Goal: Entertainment & Leisure: Consume media (video, audio)

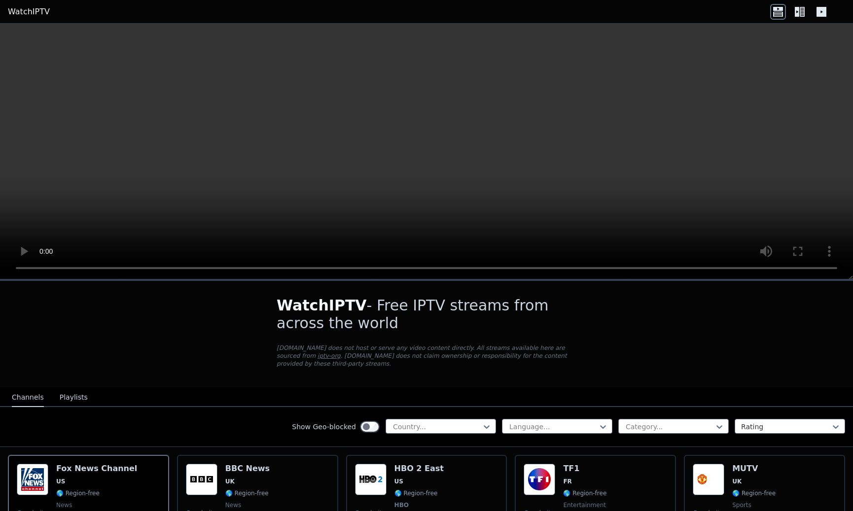
click at [807, 271] on video at bounding box center [426, 152] width 853 height 256
click at [12, 270] on video at bounding box center [426, 152] width 853 height 256
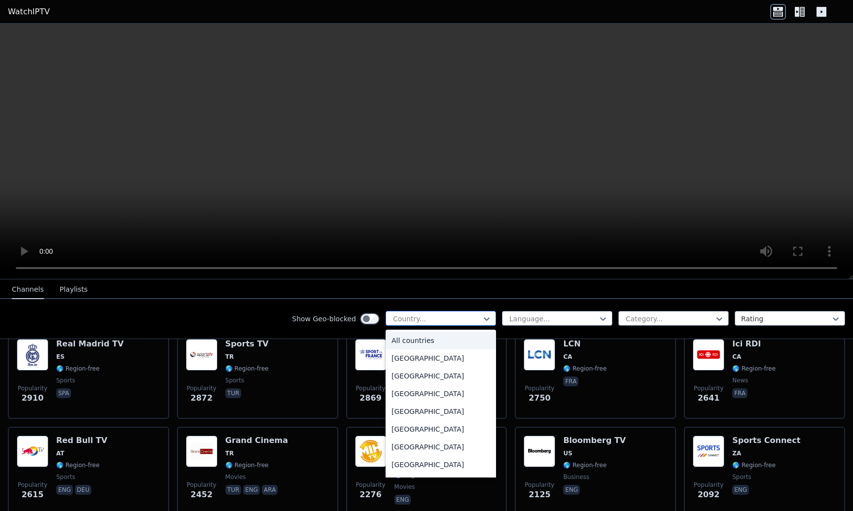
click at [447, 318] on div at bounding box center [437, 319] width 90 height 10
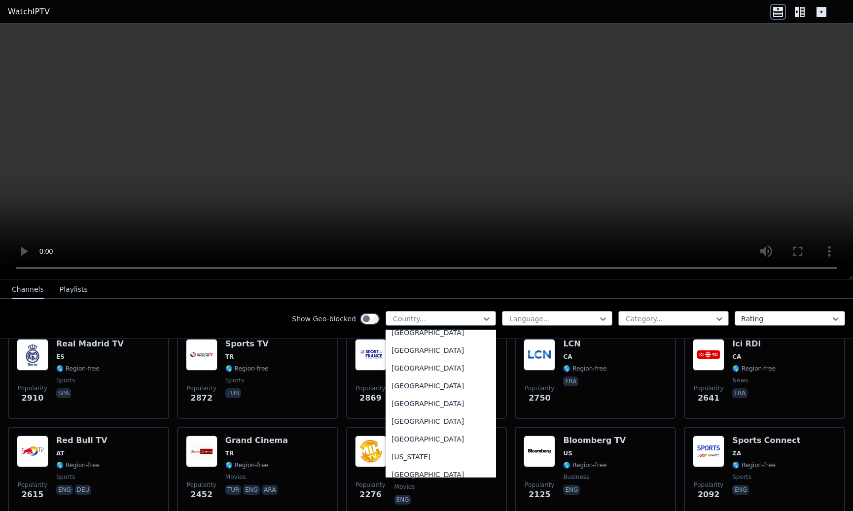
scroll to position [1134, 0]
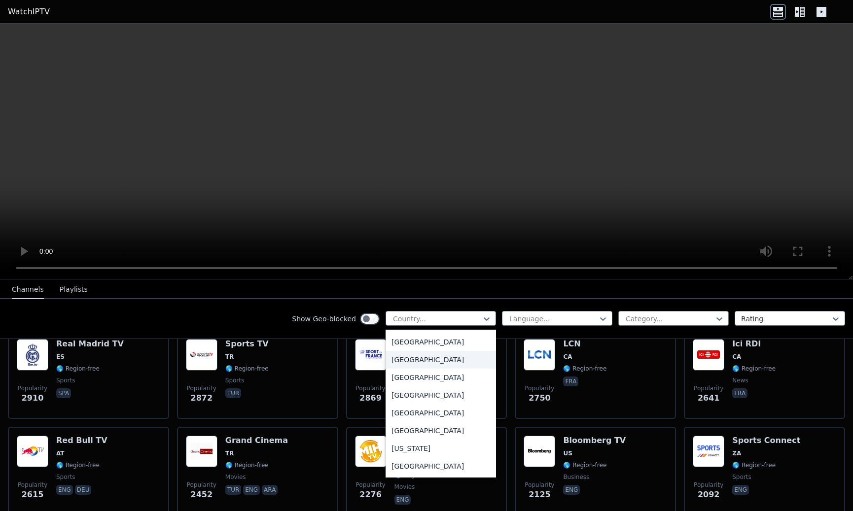
click at [428, 366] on div "[GEOGRAPHIC_DATA]" at bounding box center [441, 360] width 110 height 18
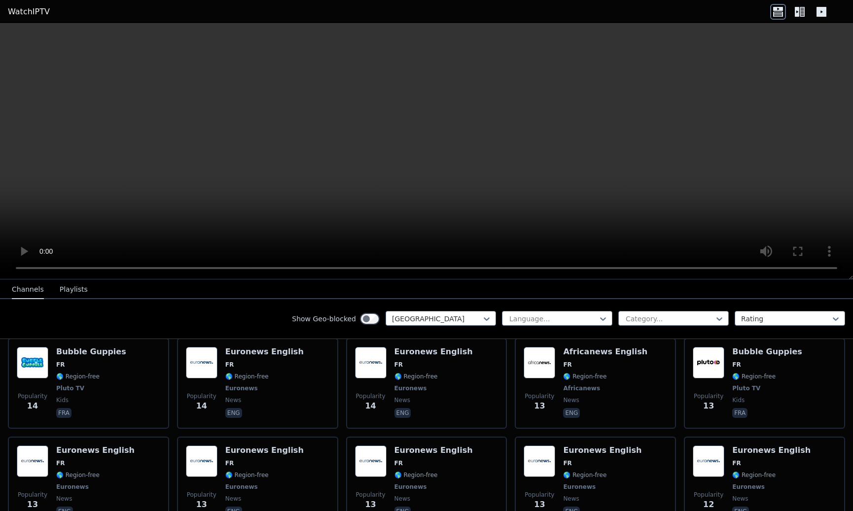
scroll to position [4171, 0]
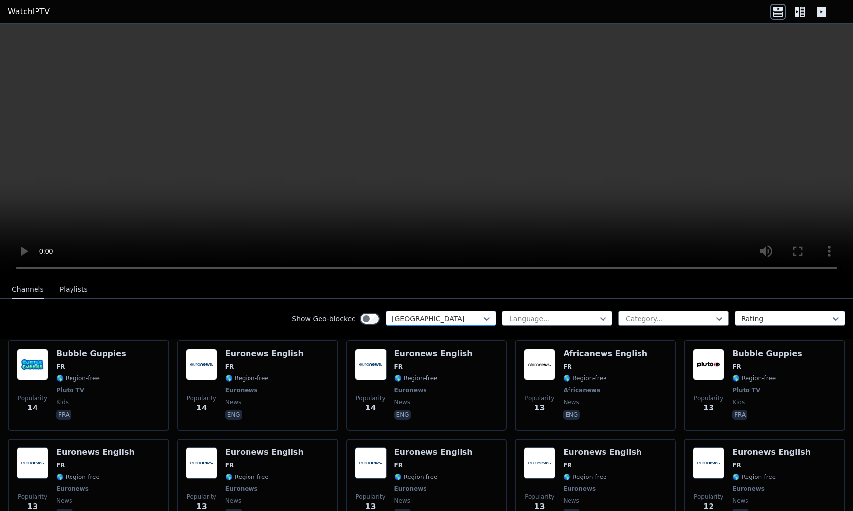
click at [484, 319] on div "[GEOGRAPHIC_DATA]" at bounding box center [441, 318] width 110 height 15
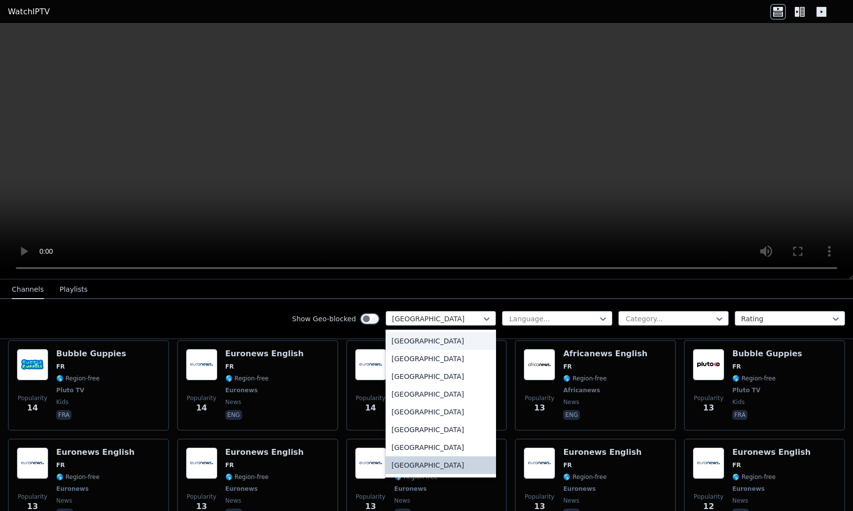
scroll to position [0, 0]
click at [413, 341] on div "All countries" at bounding box center [441, 341] width 110 height 18
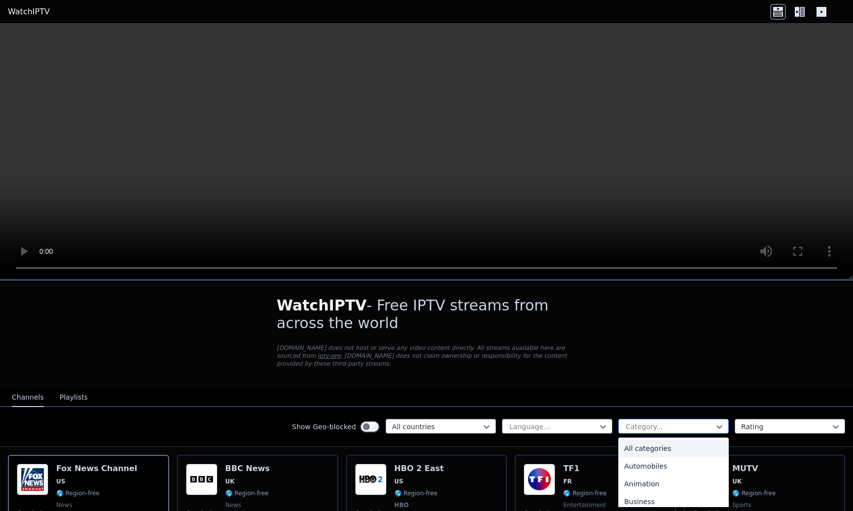
click at [658, 419] on div "Category..." at bounding box center [673, 426] width 110 height 15
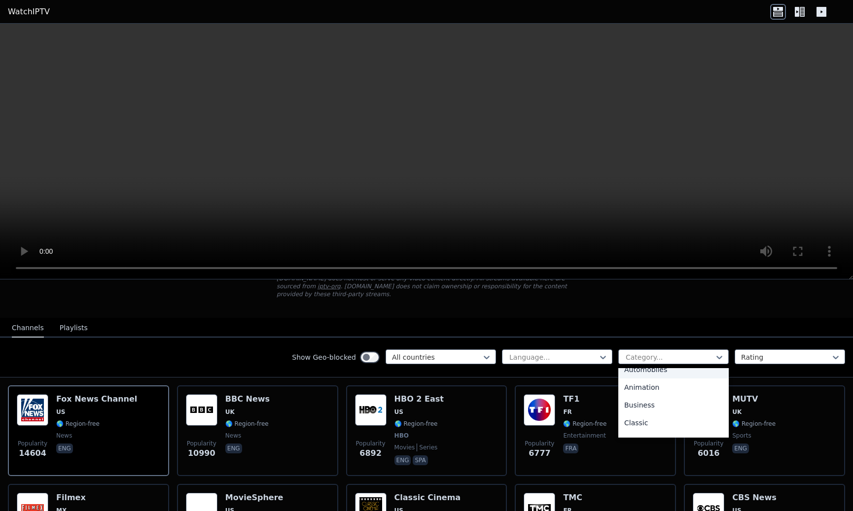
scroll to position [28, 0]
click at [636, 391] on div "Animation" at bounding box center [673, 387] width 110 height 18
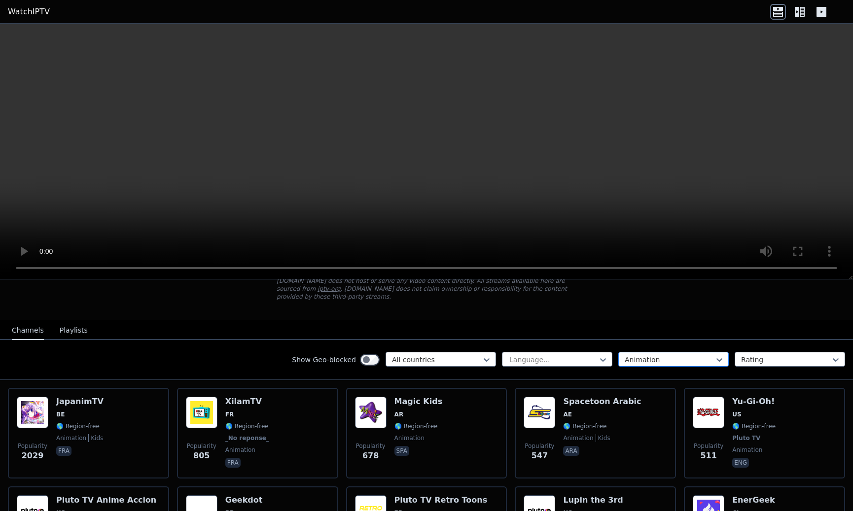
click at [663, 357] on div at bounding box center [670, 360] width 90 height 10
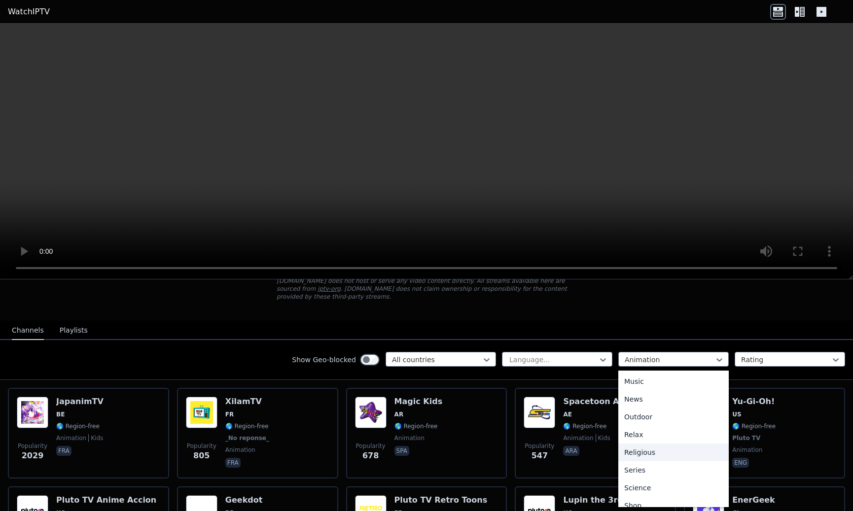
scroll to position [283, 0]
click at [639, 382] on div "Music" at bounding box center [673, 383] width 110 height 18
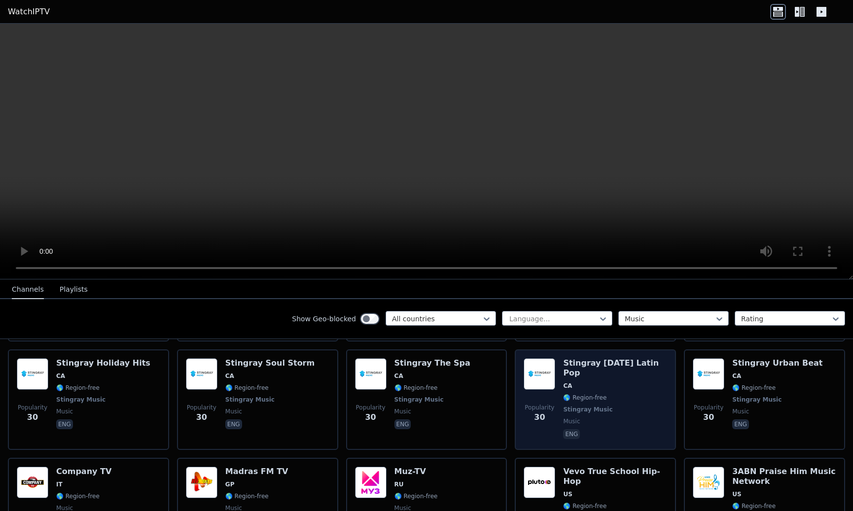
scroll to position [4881, 0]
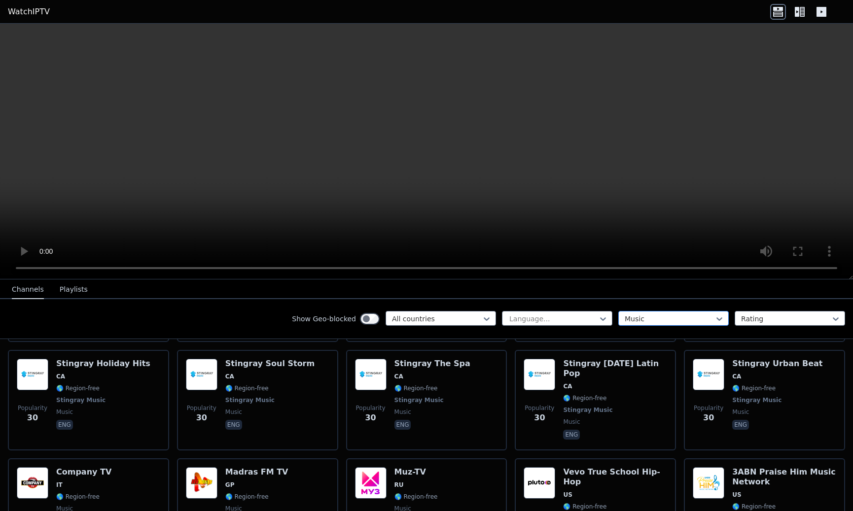
click at [647, 319] on div at bounding box center [670, 319] width 90 height 10
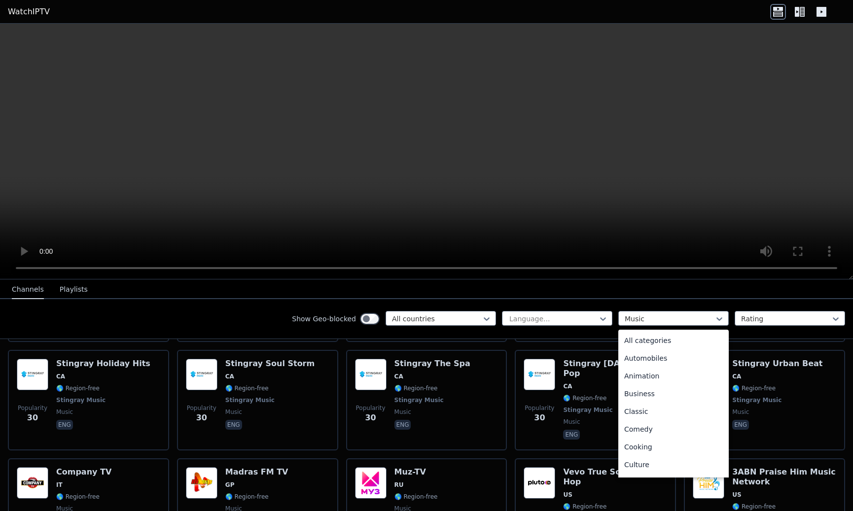
scroll to position [0, 0]
click at [660, 369] on div "Animation" at bounding box center [673, 376] width 110 height 18
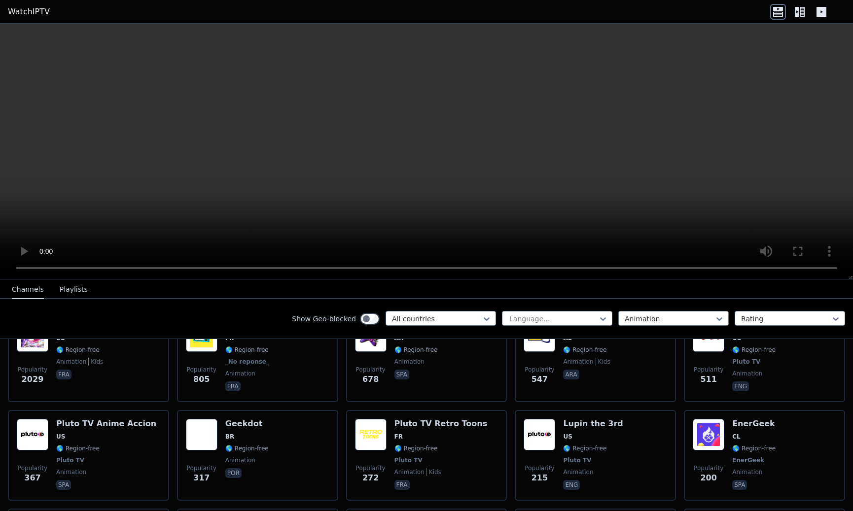
scroll to position [142, 0]
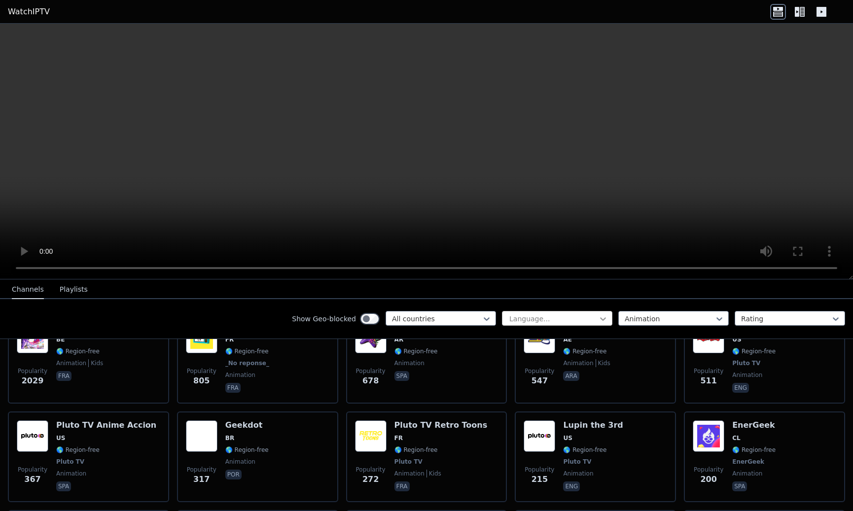
click at [598, 319] on icon at bounding box center [603, 319] width 10 height 10
click at [590, 300] on div "Show Geo-blocked All countries Language... Animation Rating" at bounding box center [426, 319] width 853 height 40
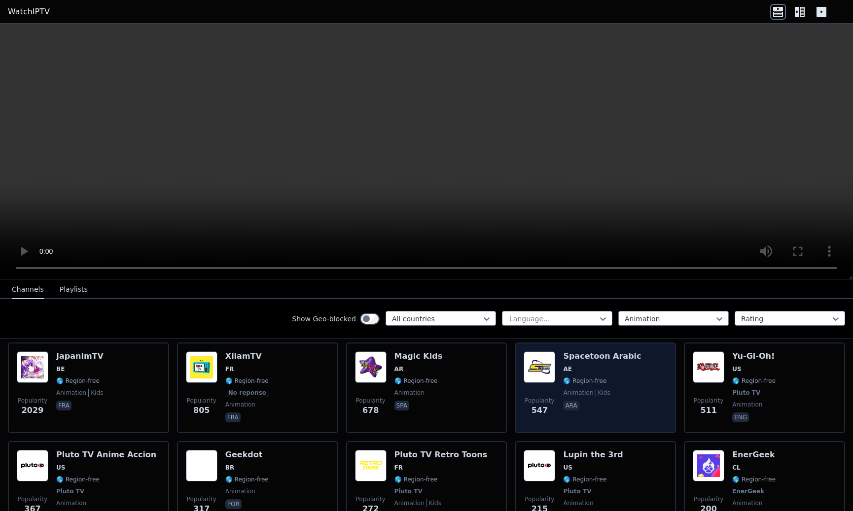
scroll to position [113, 0]
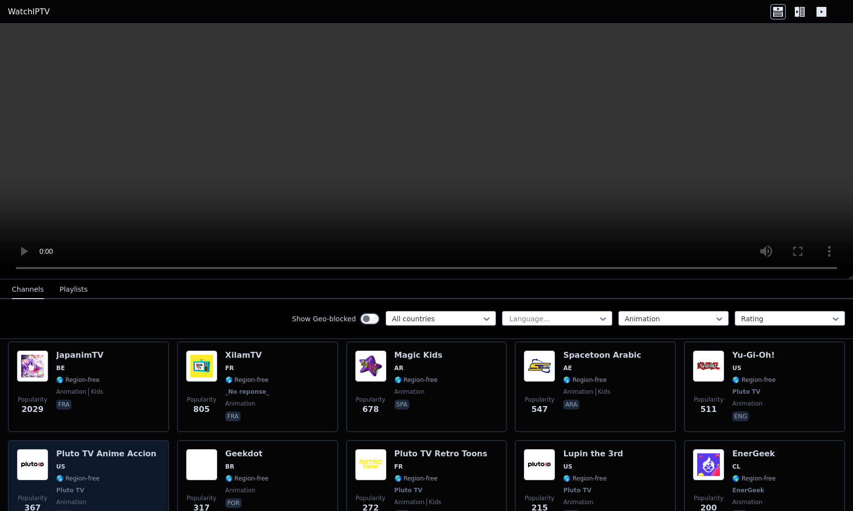
click at [89, 455] on h6 "Pluto TV Anime Accion" at bounding box center [106, 454] width 100 height 10
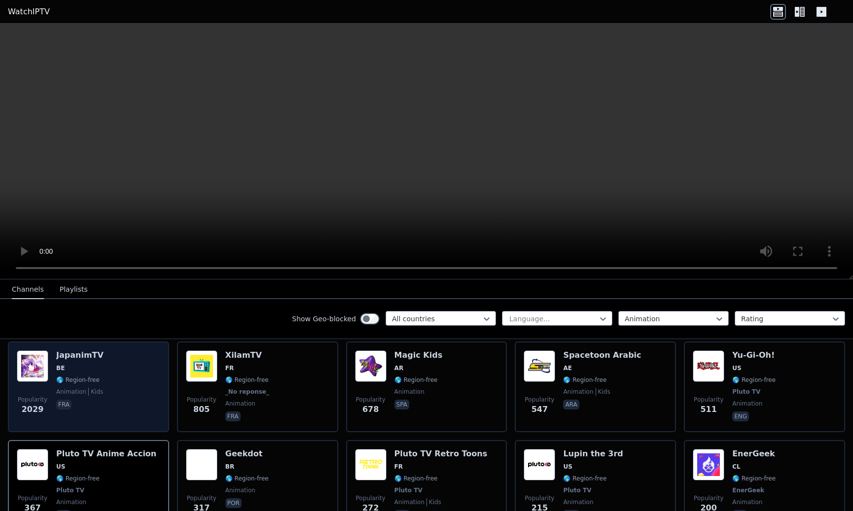
click at [92, 359] on h6 "JapanimTV" at bounding box center [79, 356] width 47 height 10
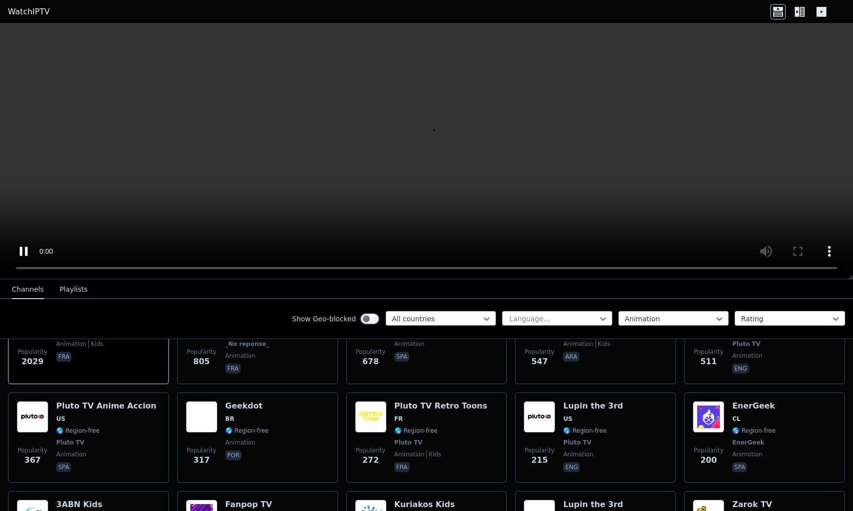
scroll to position [163, 0]
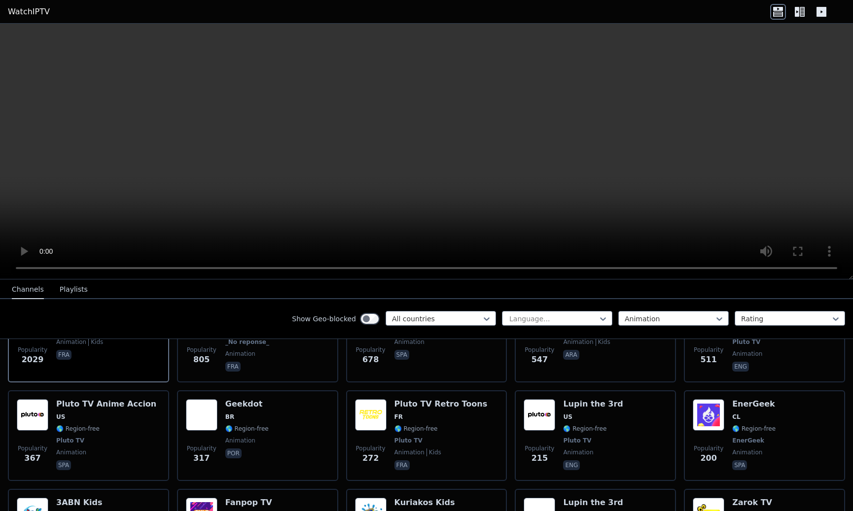
click at [802, 268] on video at bounding box center [426, 152] width 853 height 256
click at [807, 271] on video at bounding box center [426, 152] width 853 height 256
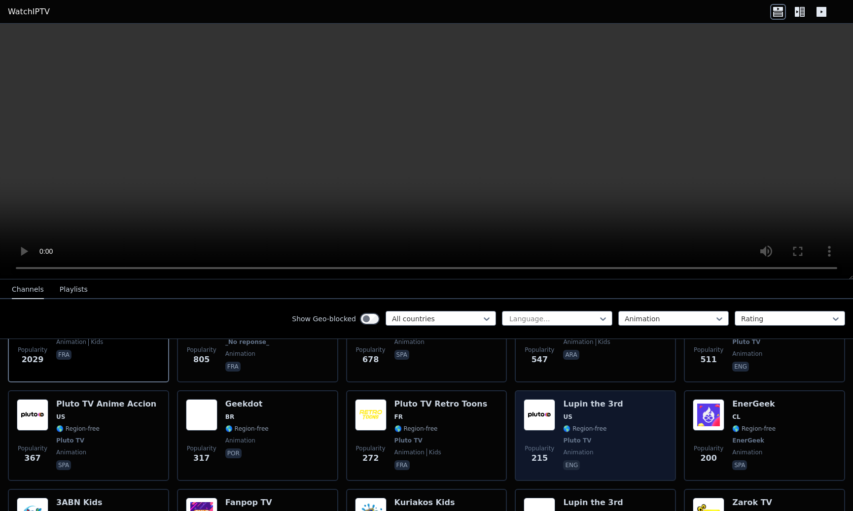
click at [580, 405] on h6 "Lupin the 3rd" at bounding box center [593, 404] width 60 height 10
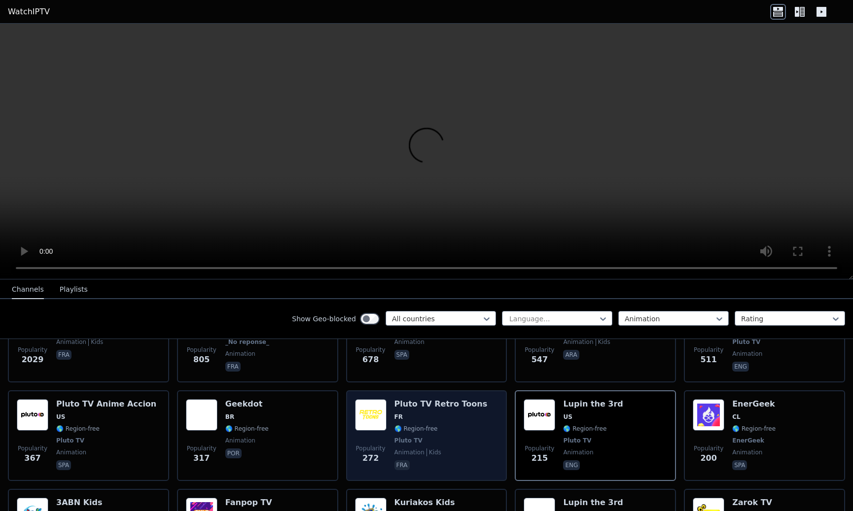
scroll to position [180, 0]
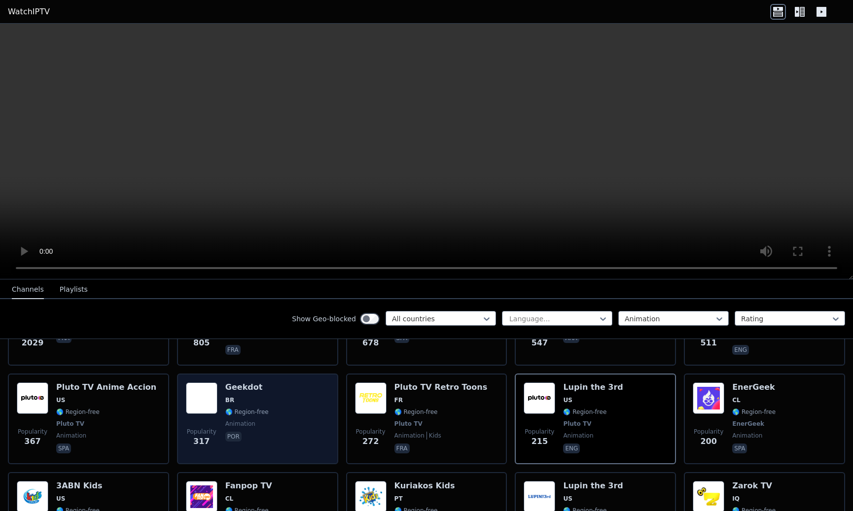
click at [252, 387] on h6 "Geekdot" at bounding box center [246, 388] width 43 height 10
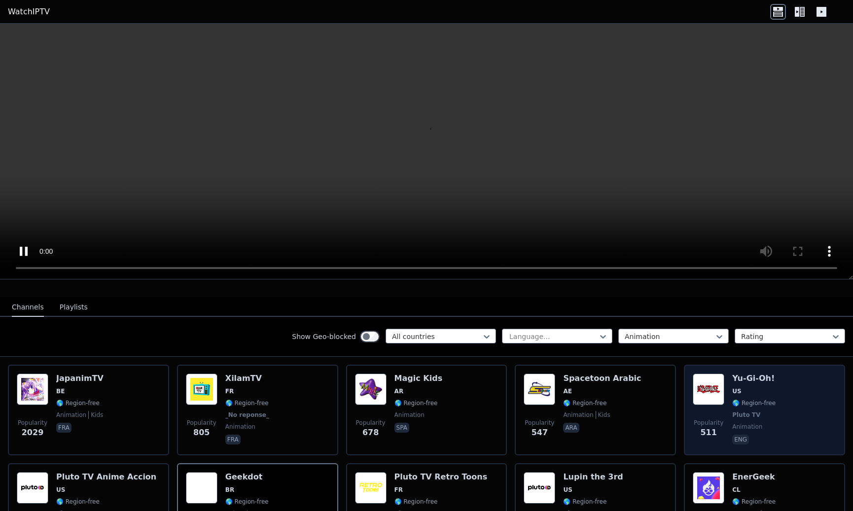
scroll to position [111, 0]
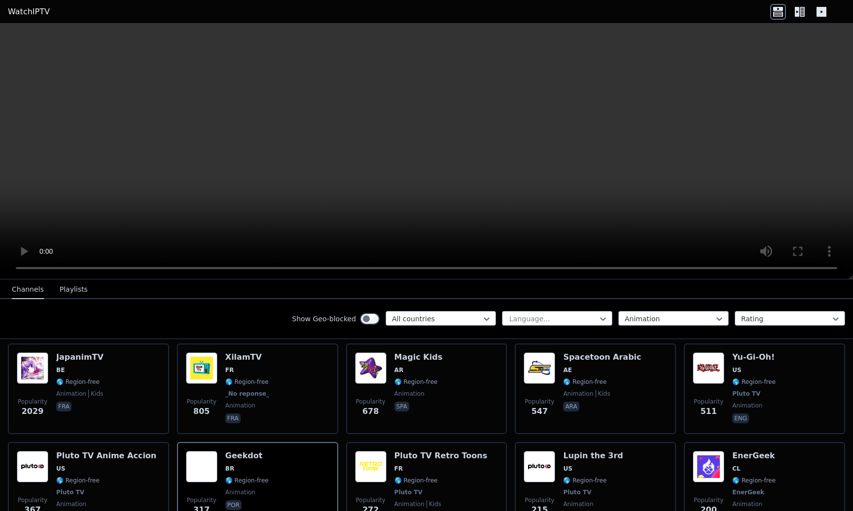
click at [810, 269] on video at bounding box center [426, 152] width 853 height 256
click at [512, 200] on video at bounding box center [426, 152] width 853 height 256
click at [445, 196] on video at bounding box center [426, 152] width 853 height 256
click at [453, 195] on video at bounding box center [426, 152] width 853 height 256
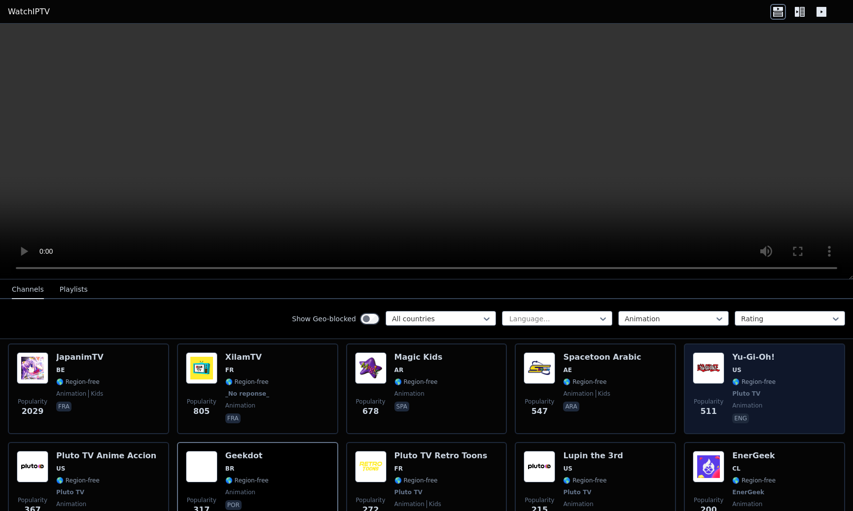
scroll to position [0, 0]
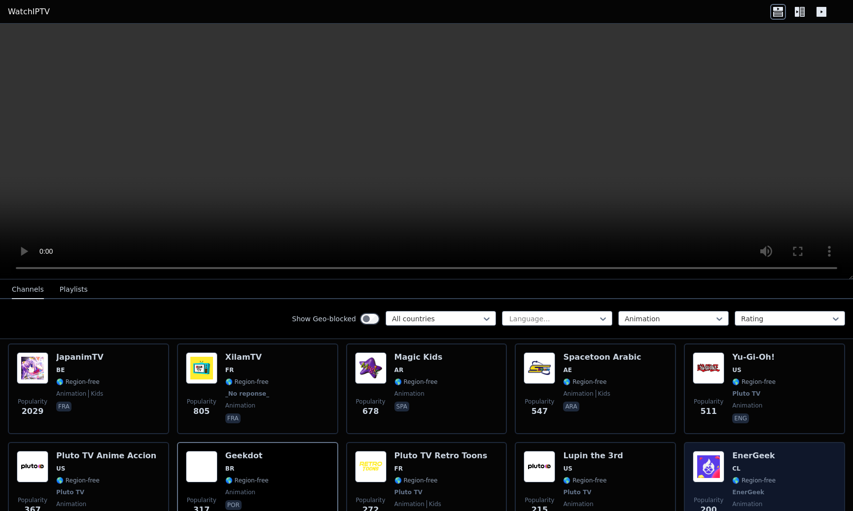
click at [750, 456] on h6 "EnerGeek" at bounding box center [753, 456] width 43 height 10
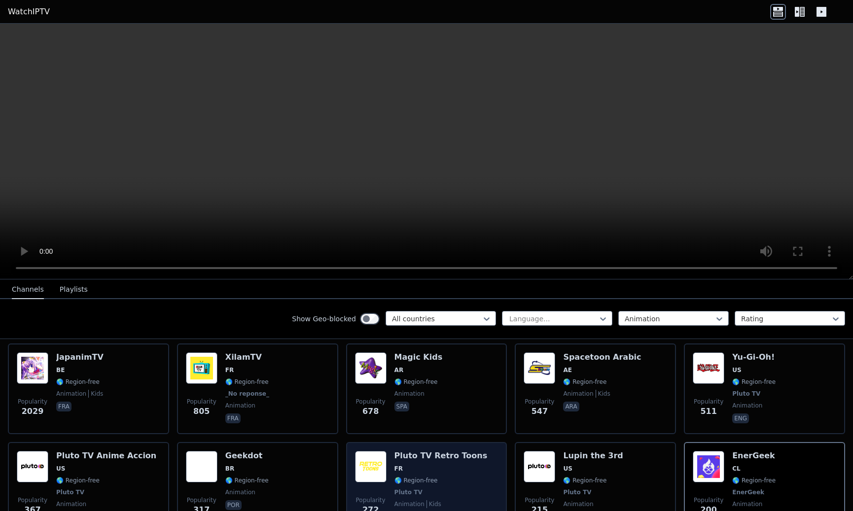
click at [452, 453] on h6 "Pluto TV Retro Toons" at bounding box center [440, 456] width 93 height 10
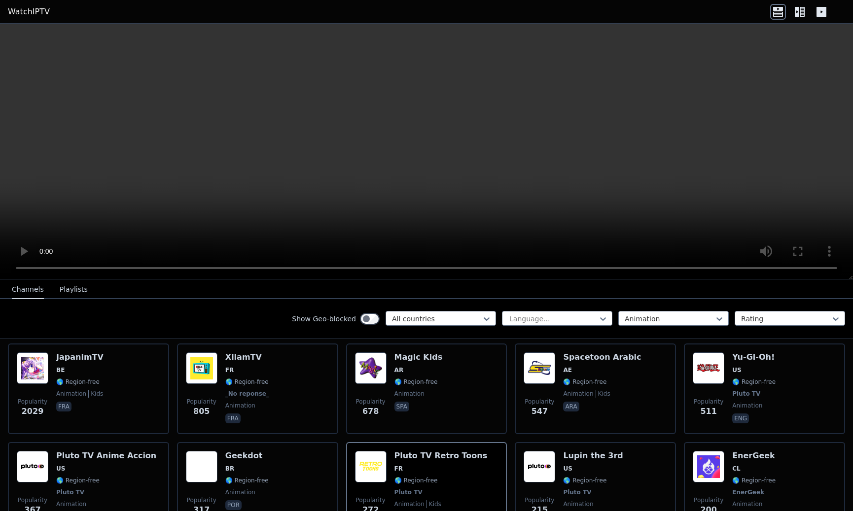
click at [438, 202] on video at bounding box center [426, 152] width 853 height 256
click at [13, 268] on video at bounding box center [426, 152] width 853 height 256
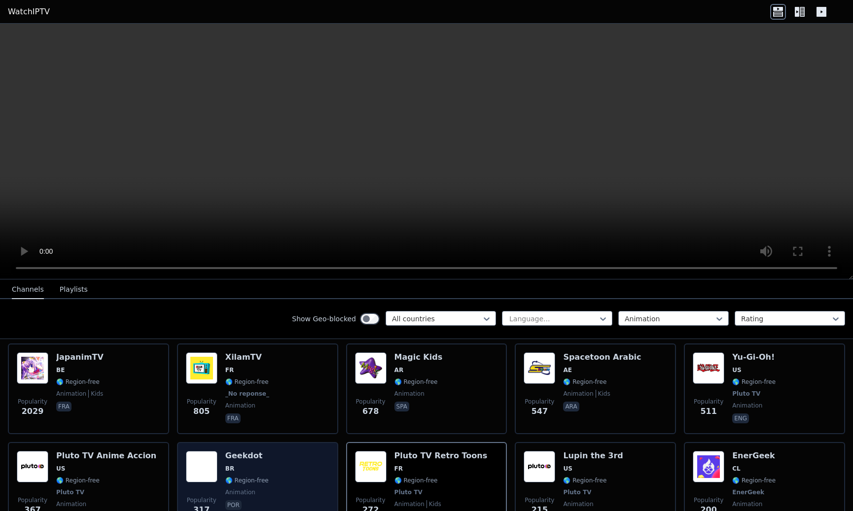
click at [251, 455] on h6 "Geekdot" at bounding box center [246, 456] width 43 height 10
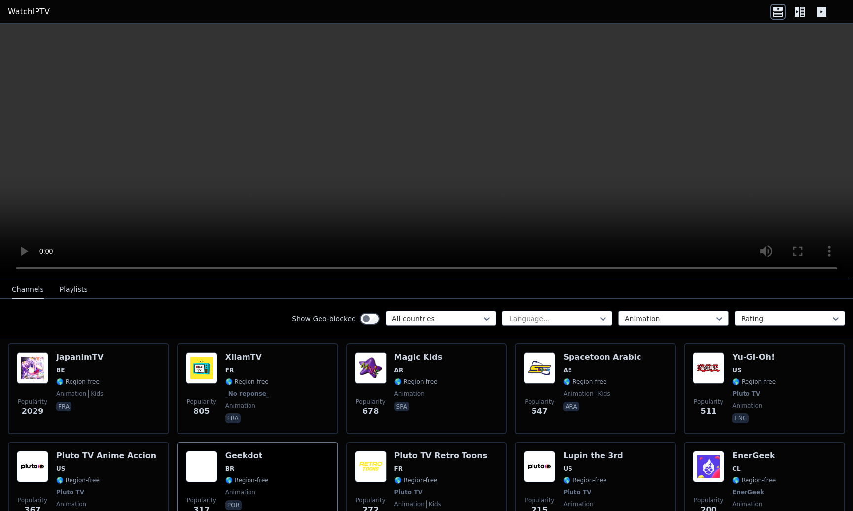
click at [384, 201] on video at bounding box center [426, 152] width 853 height 256
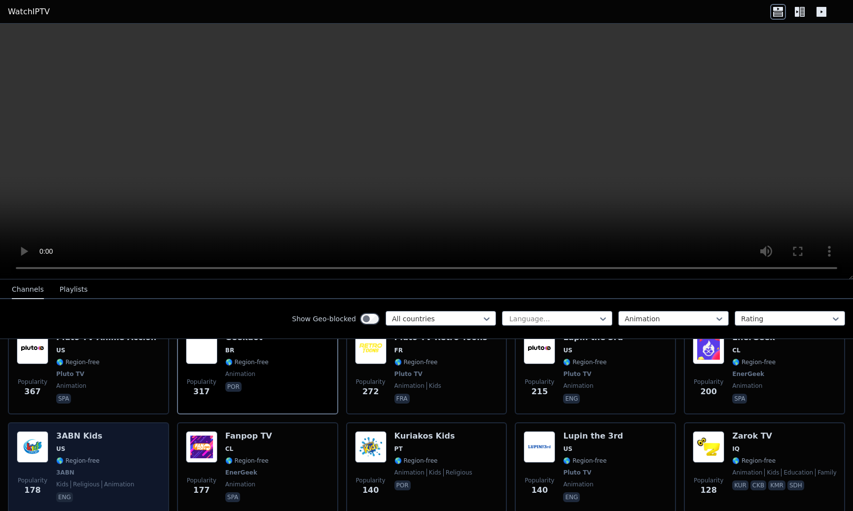
scroll to position [232, 0]
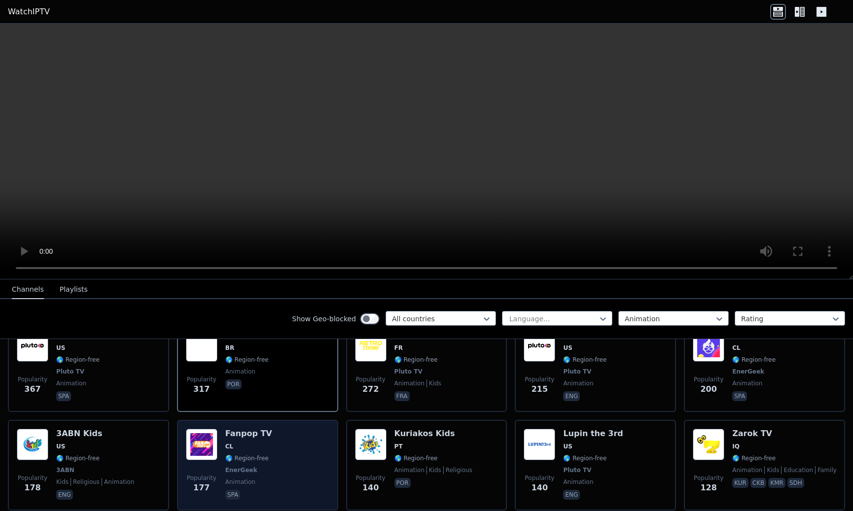
click at [252, 434] on h6 "Fanpop TV" at bounding box center [248, 434] width 47 height 10
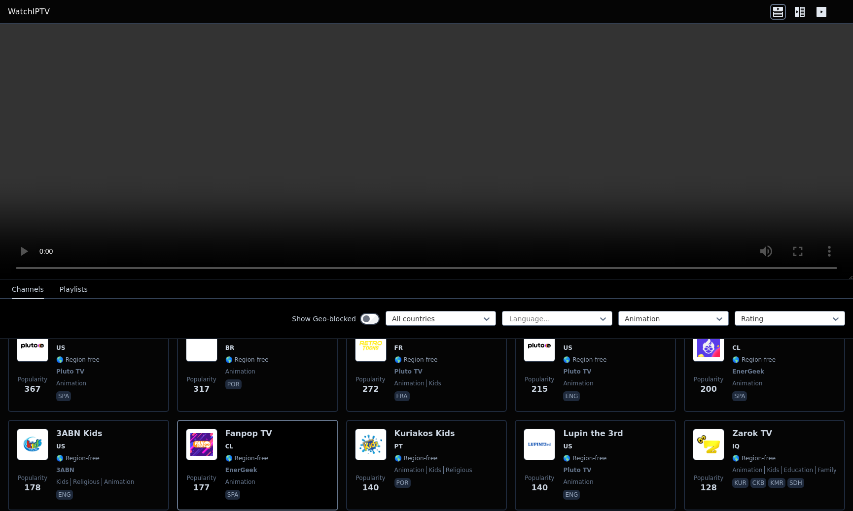
click at [13, 270] on video at bounding box center [426, 152] width 853 height 256
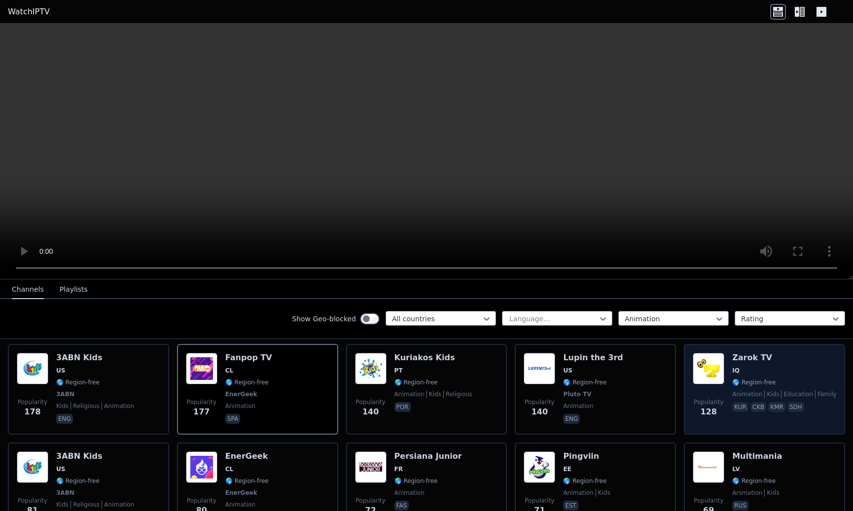
scroll to position [310, 0]
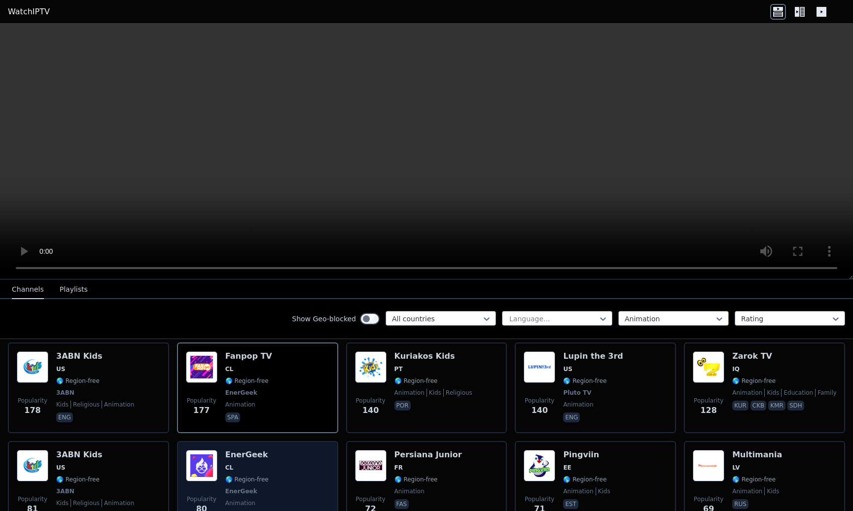
click at [245, 455] on h6 "EnerGeek" at bounding box center [246, 455] width 43 height 10
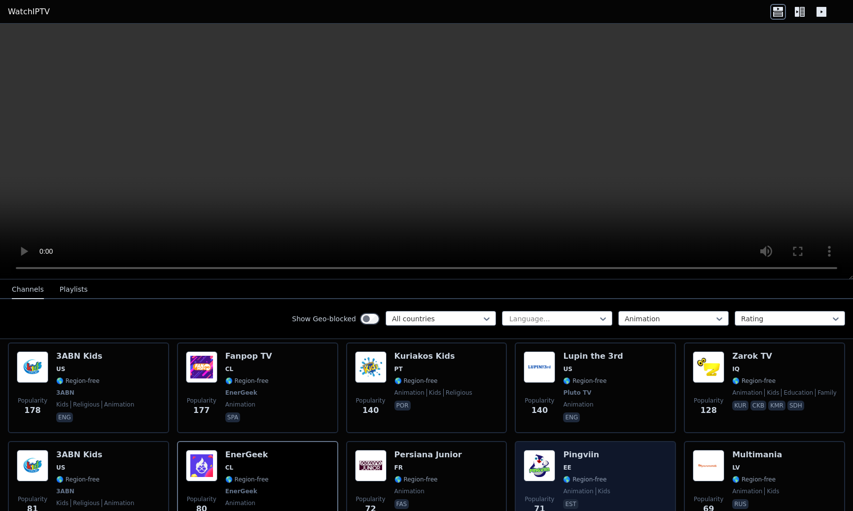
click at [567, 459] on h6 "Pingviin" at bounding box center [586, 455] width 47 height 10
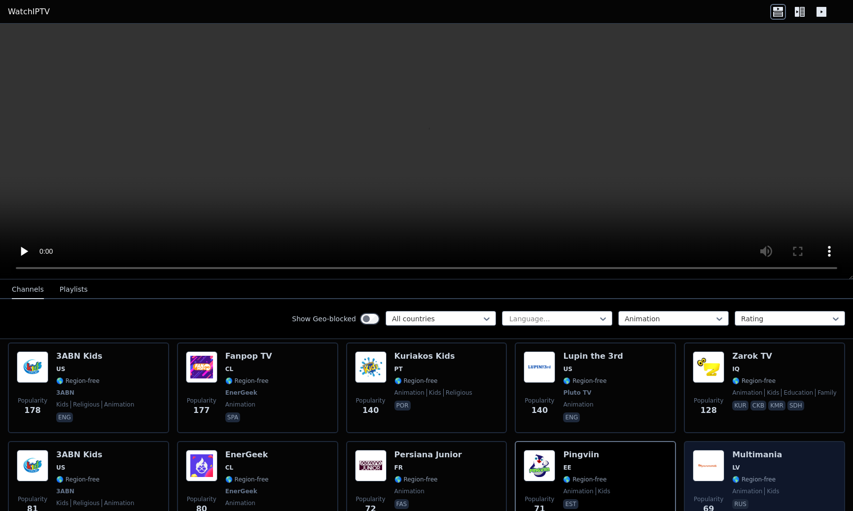
click at [733, 457] on h6 "Multimania" at bounding box center [757, 455] width 50 height 10
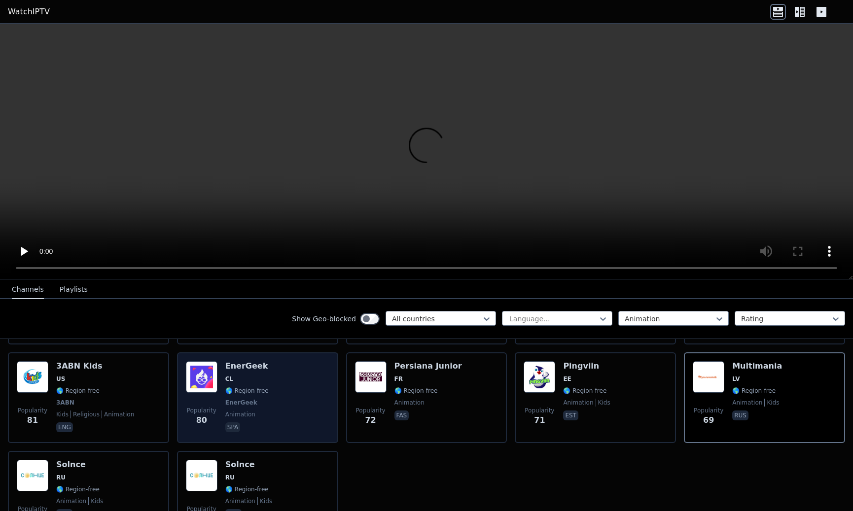
scroll to position [400, 0]
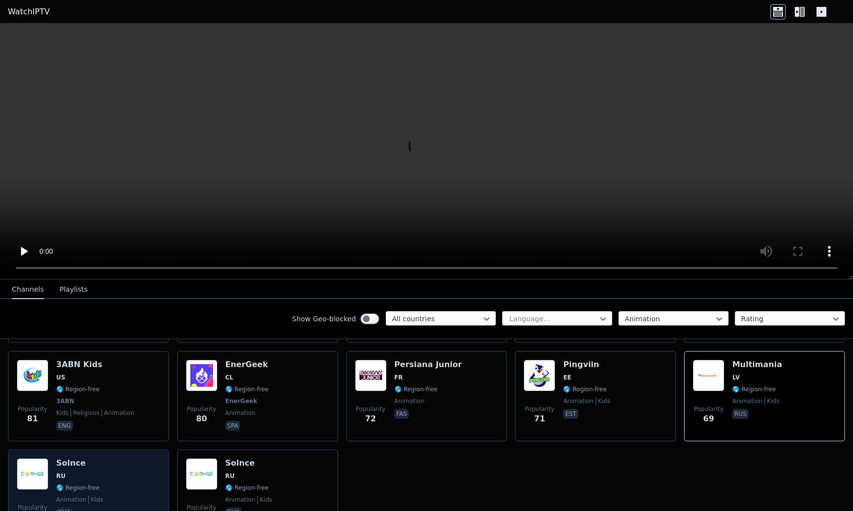
click at [88, 465] on h6 "Solnce" at bounding box center [79, 463] width 47 height 10
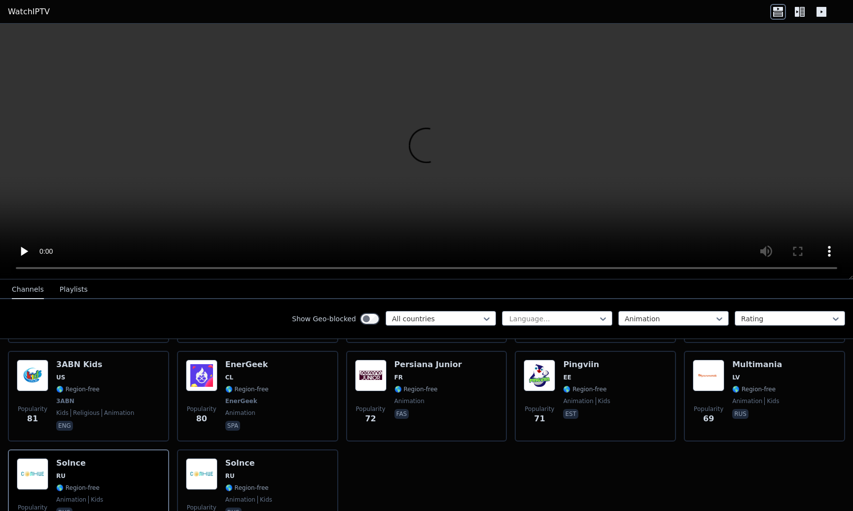
click at [13, 269] on video at bounding box center [426, 152] width 853 height 256
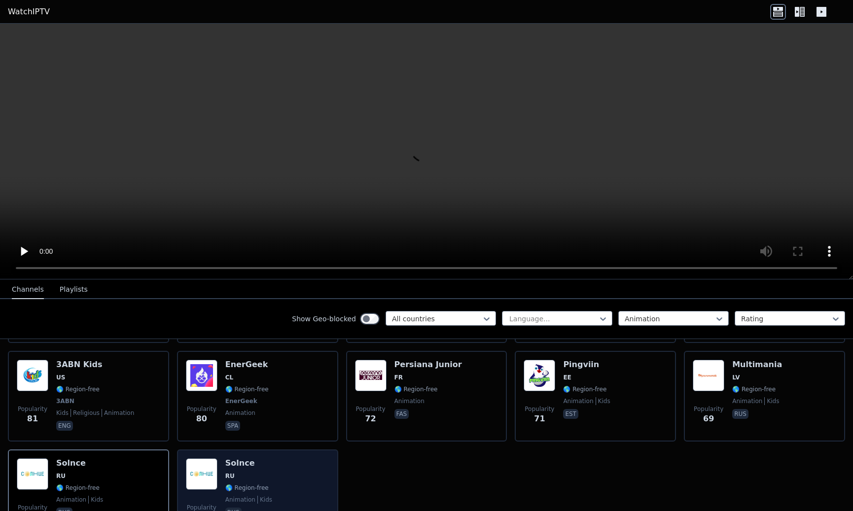
click at [239, 466] on h6 "Solnce" at bounding box center [248, 463] width 47 height 10
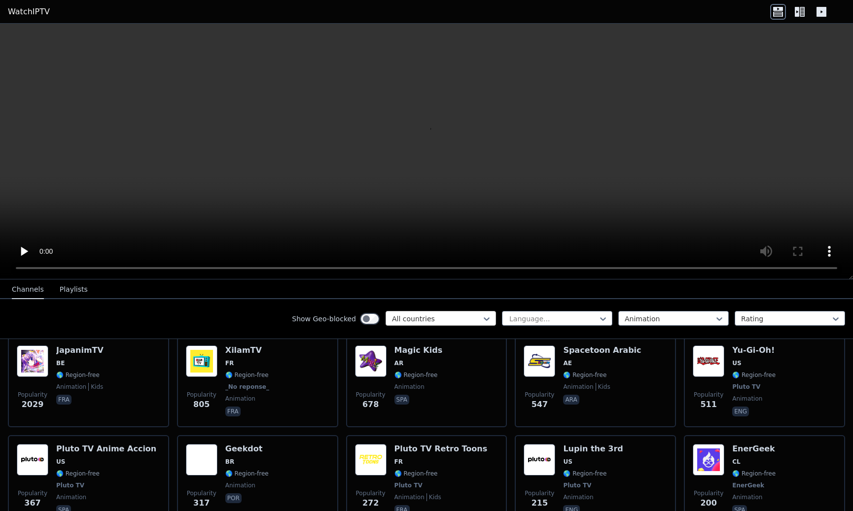
scroll to position [121, 0]
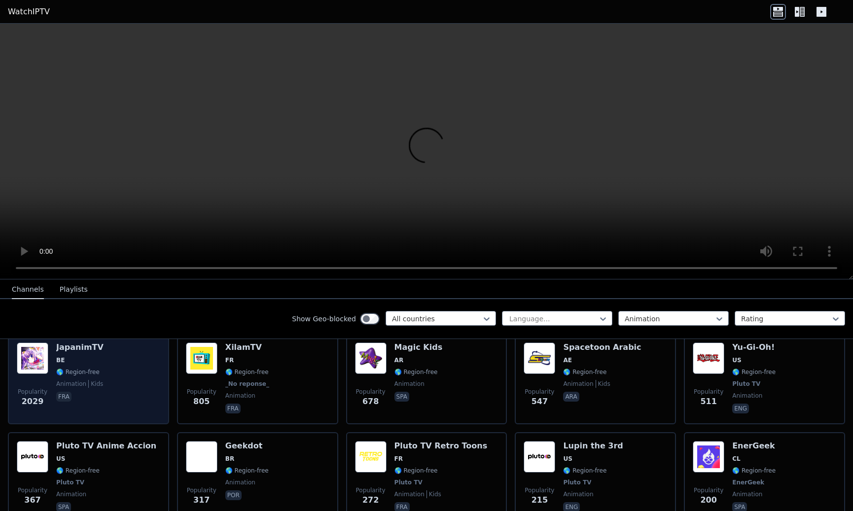
click at [90, 346] on h6 "JapanimTV" at bounding box center [79, 348] width 47 height 10
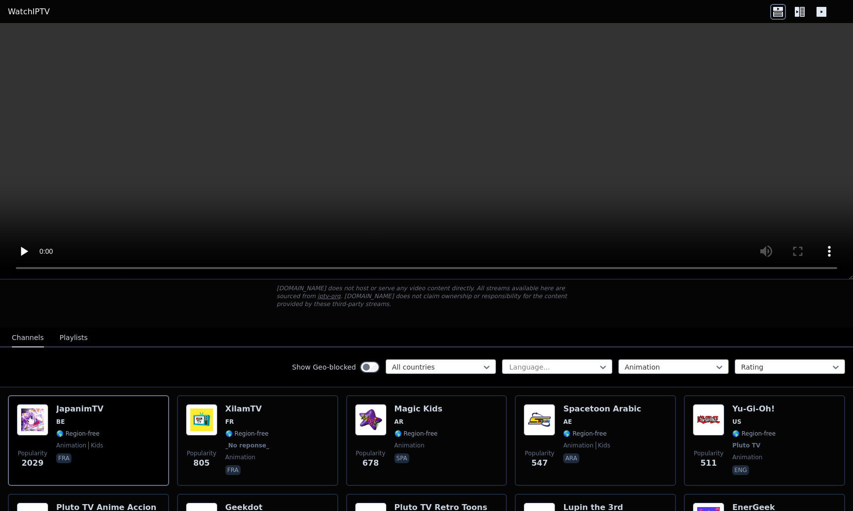
scroll to position [61, 0]
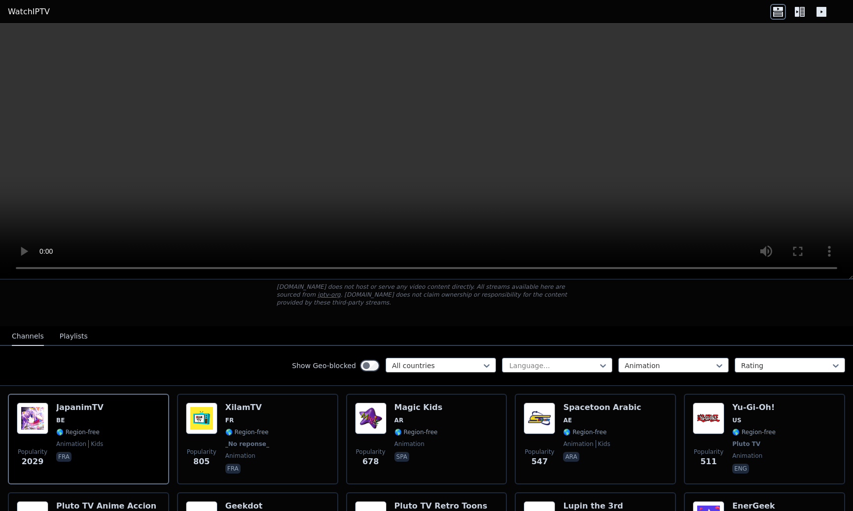
click at [260, 170] on video at bounding box center [426, 152] width 853 height 256
click at [807, 269] on video at bounding box center [426, 152] width 853 height 256
click at [521, 170] on video at bounding box center [426, 152] width 853 height 256
click at [801, 11] on icon at bounding box center [800, 12] width 16 height 16
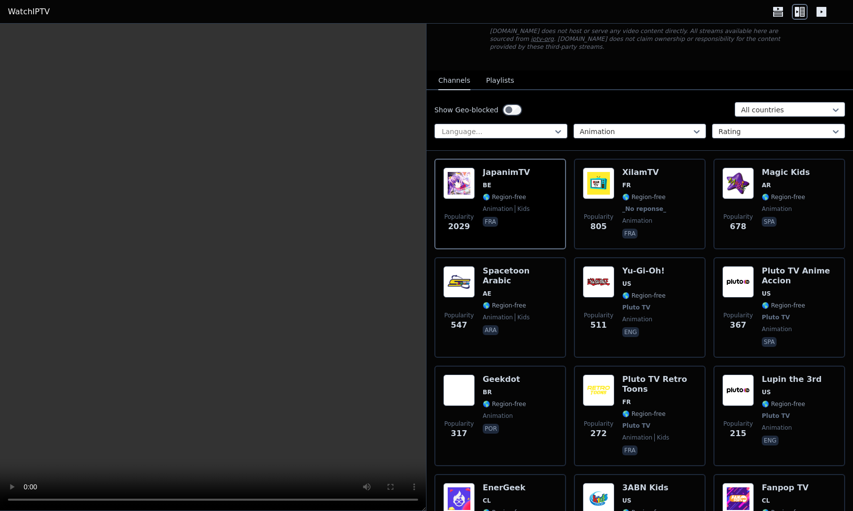
click at [816, 12] on icon at bounding box center [821, 12] width 16 height 16
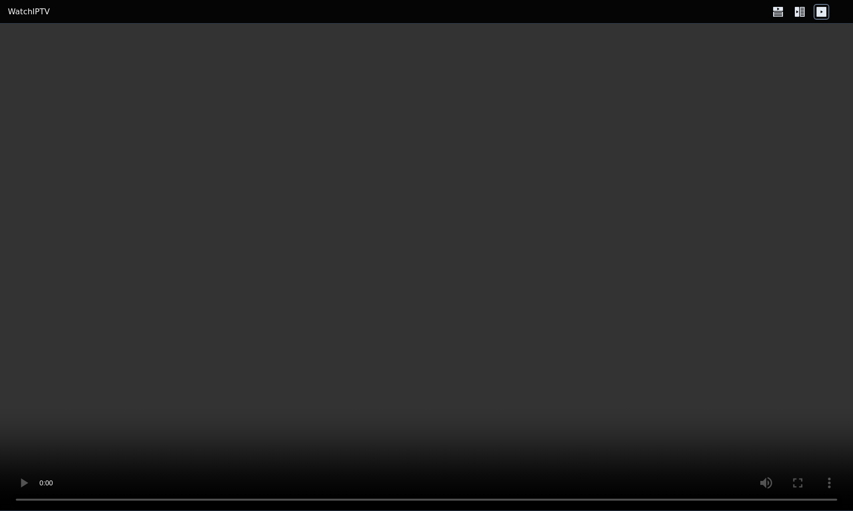
click at [795, 13] on icon at bounding box center [797, 12] width 4 height 10
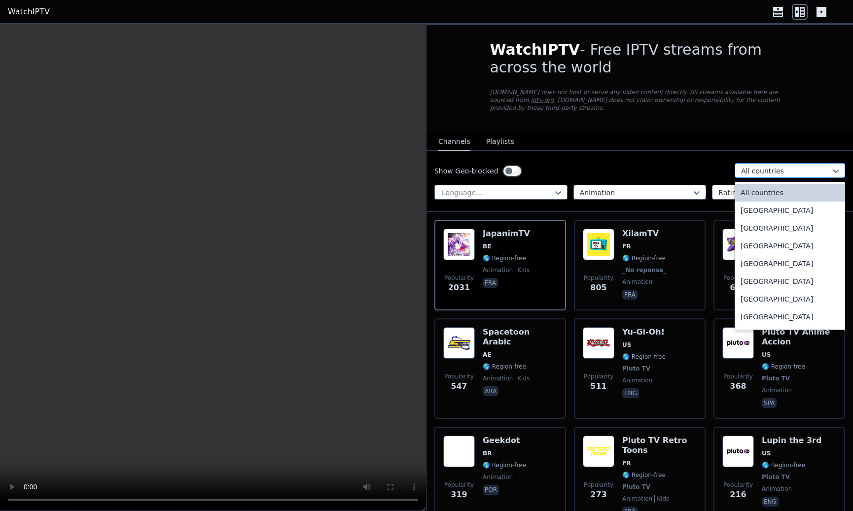
click at [746, 170] on div "All countries" at bounding box center [786, 171] width 90 height 10
click at [746, 169] on div "All countries" at bounding box center [786, 171] width 90 height 10
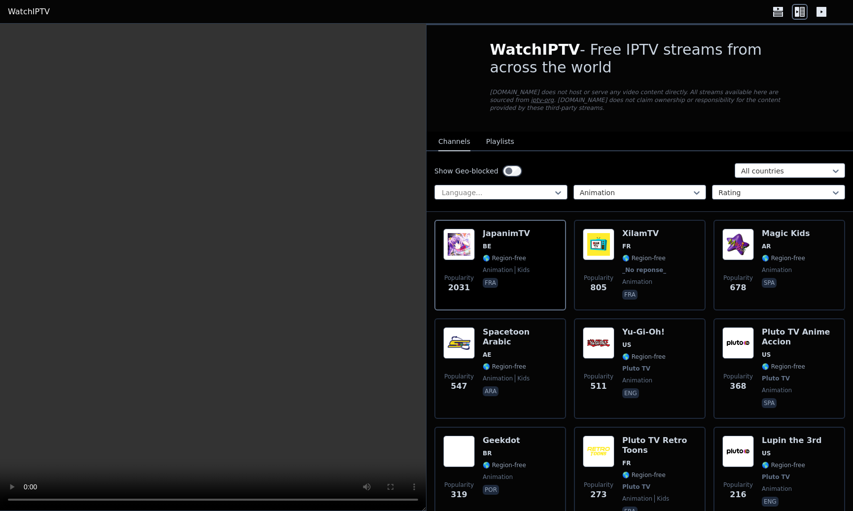
click at [496, 145] on button "Playlists" at bounding box center [500, 142] width 28 height 19
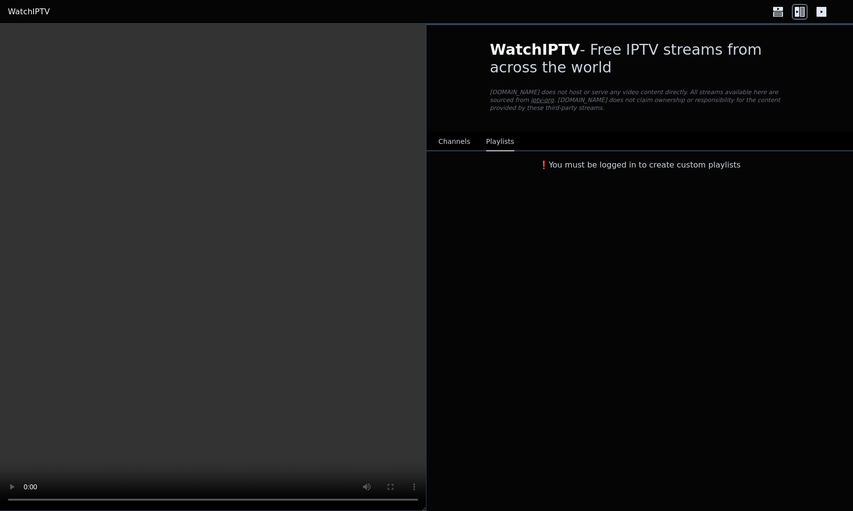
click at [457, 141] on button "Channels" at bounding box center [454, 142] width 32 height 19
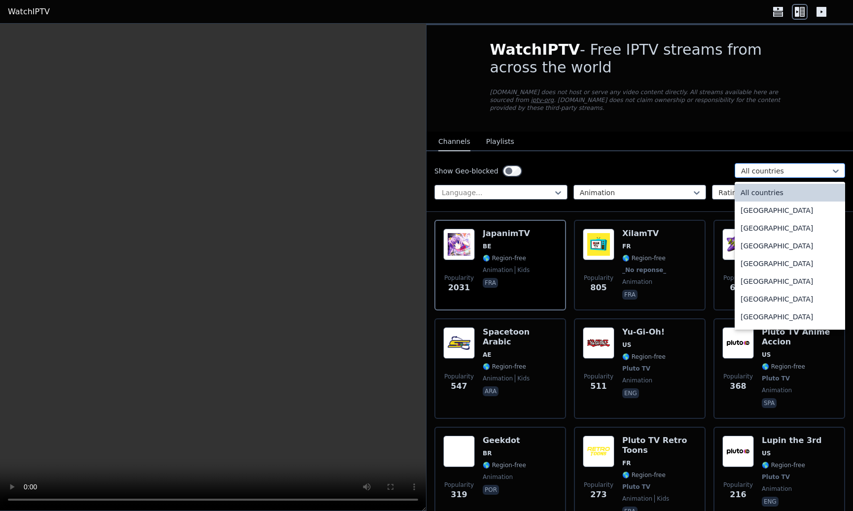
click at [792, 165] on div "All countries" at bounding box center [790, 170] width 110 height 15
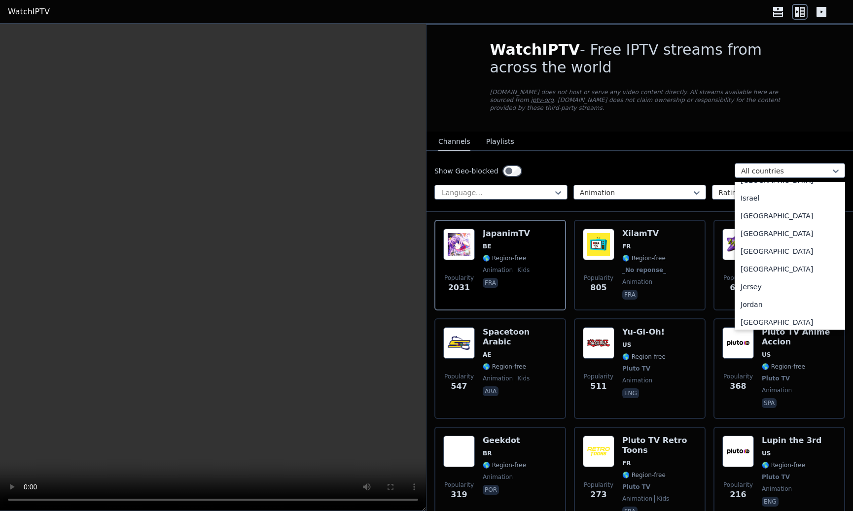
scroll to position [1613, 0]
click at [754, 275] on div "[GEOGRAPHIC_DATA]" at bounding box center [790, 266] width 110 height 18
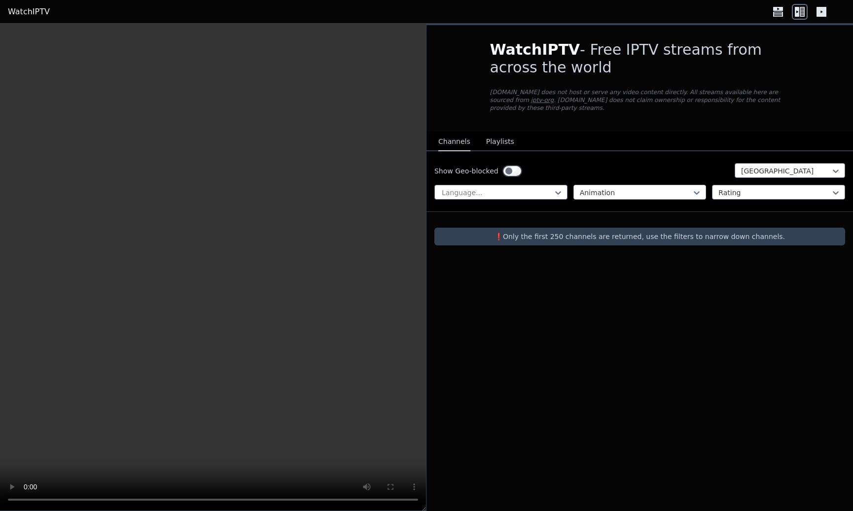
click at [677, 195] on div at bounding box center [636, 193] width 112 height 10
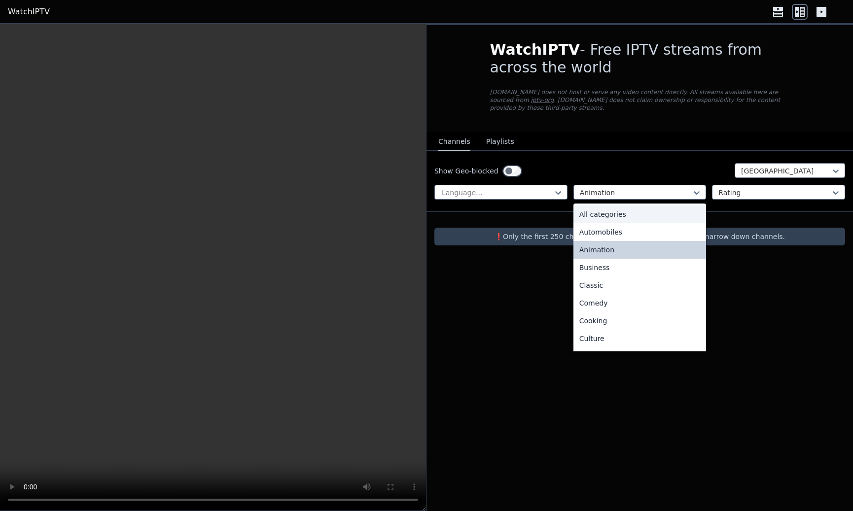
click at [639, 212] on div "All categories" at bounding box center [639, 215] width 133 height 18
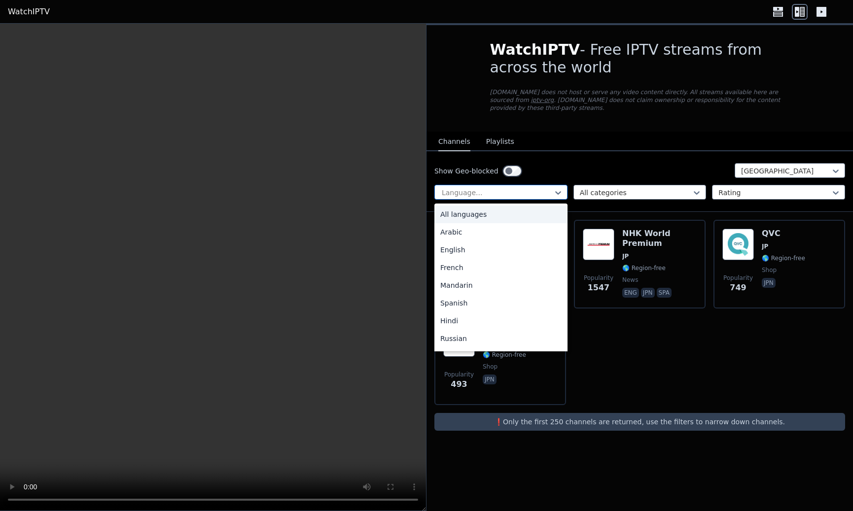
click at [530, 196] on div at bounding box center [497, 193] width 112 height 10
click at [802, 172] on div at bounding box center [786, 171] width 90 height 10
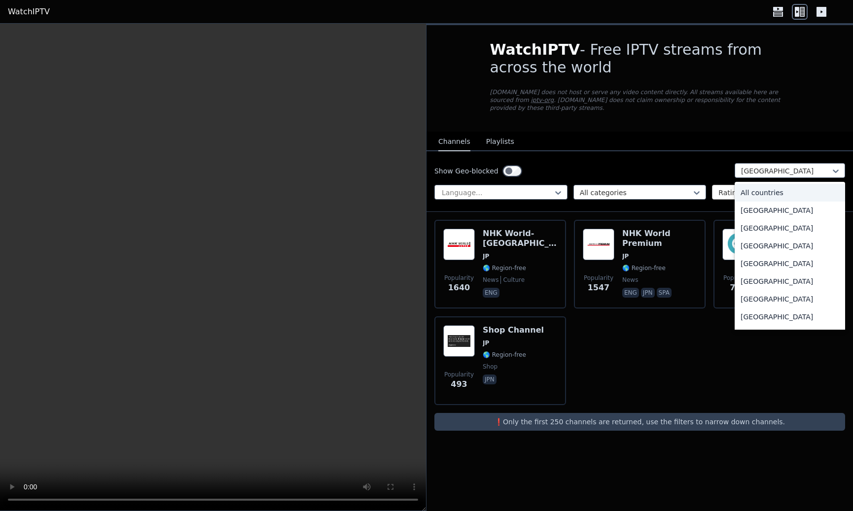
drag, startPoint x: 774, startPoint y: 192, endPoint x: 768, endPoint y: 191, distance: 6.4
click at [774, 192] on div "All countries" at bounding box center [790, 193] width 110 height 18
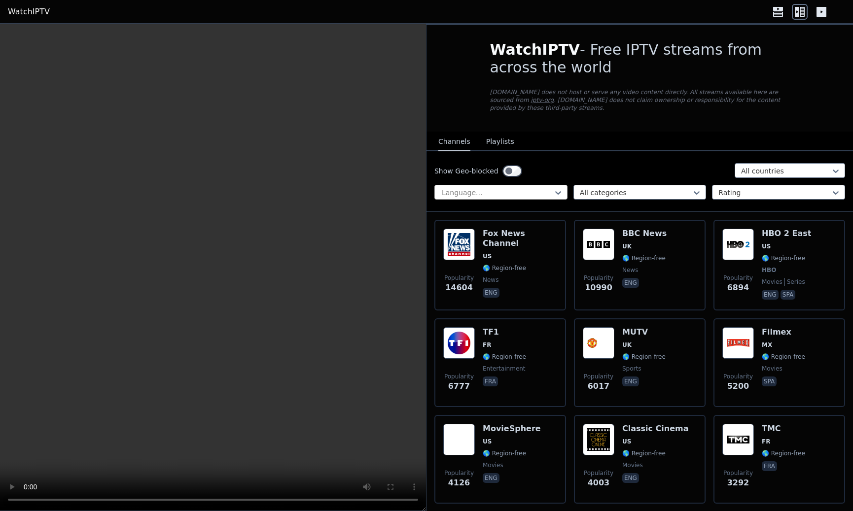
click at [522, 188] on div at bounding box center [497, 193] width 112 height 10
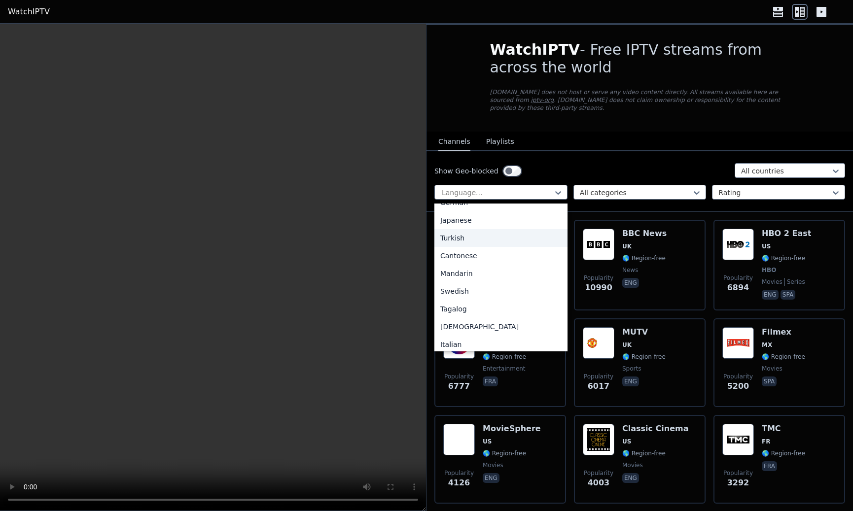
scroll to position [214, 0]
click at [483, 229] on div "Japanese" at bounding box center [500, 231] width 133 height 18
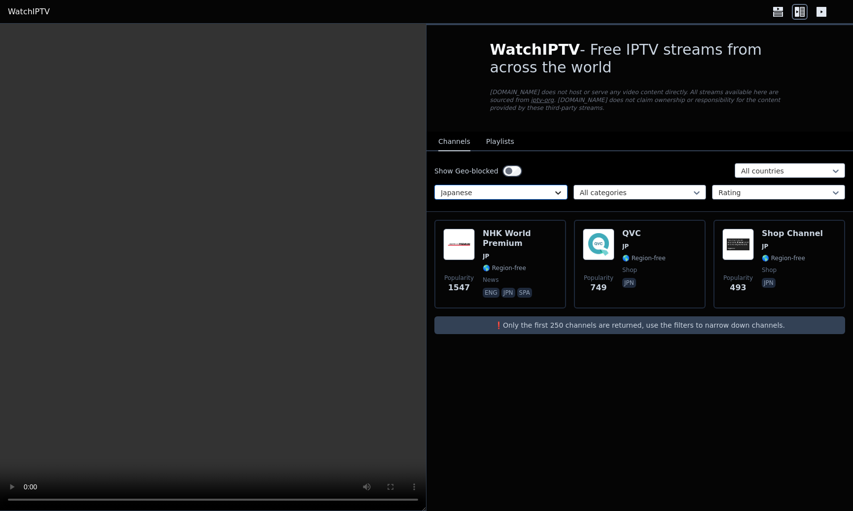
click at [555, 190] on icon at bounding box center [558, 193] width 10 height 10
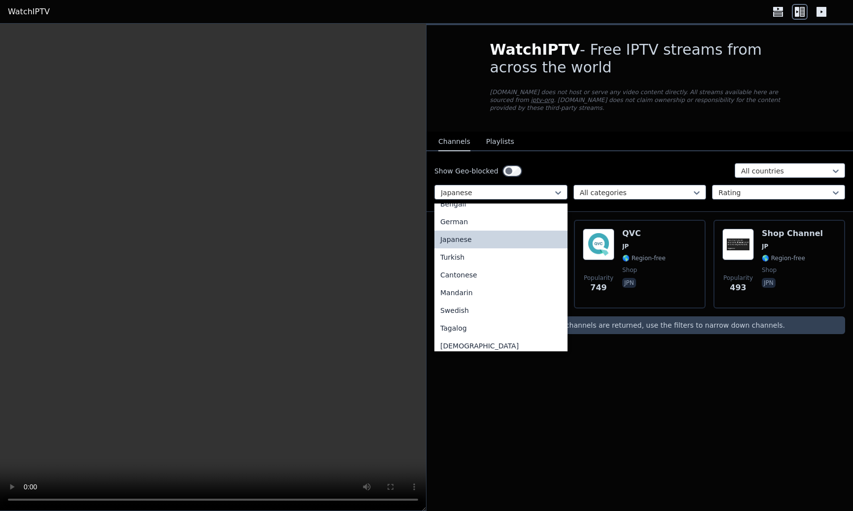
scroll to position [207, 0]
click at [498, 285] on div "Mandarin" at bounding box center [500, 291] width 133 height 18
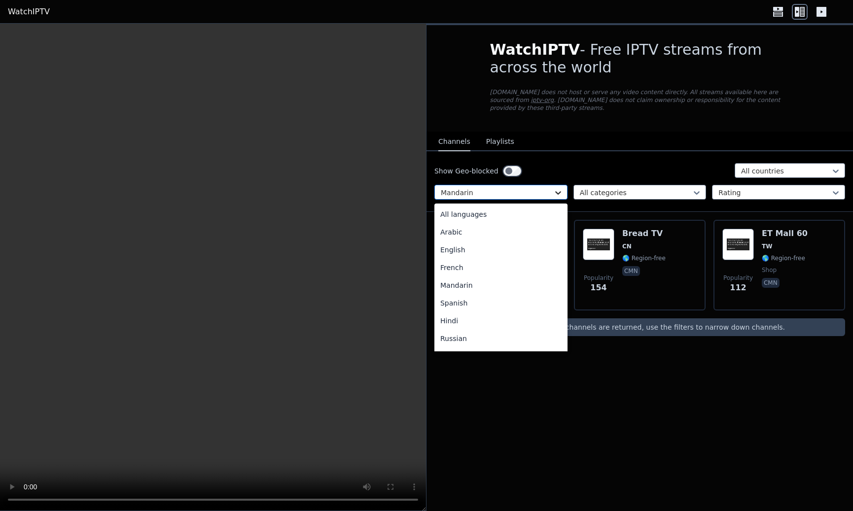
click at [561, 188] on icon at bounding box center [558, 193] width 10 height 10
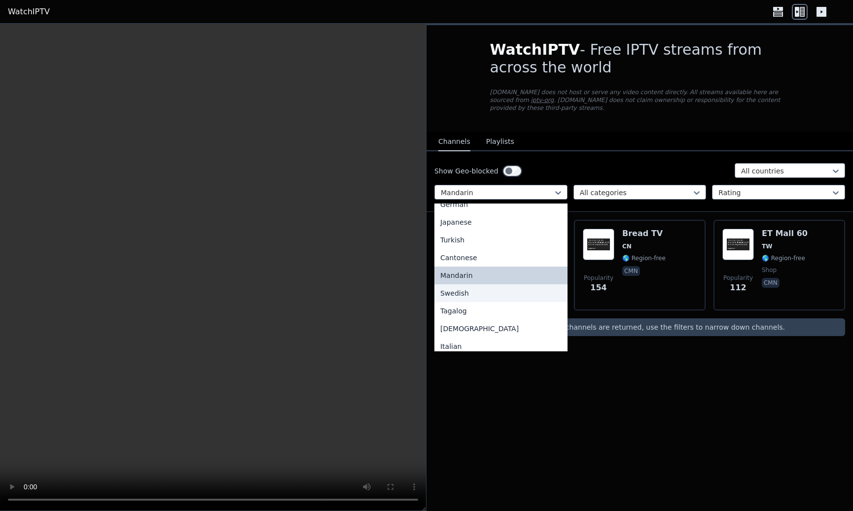
scroll to position [229, 0]
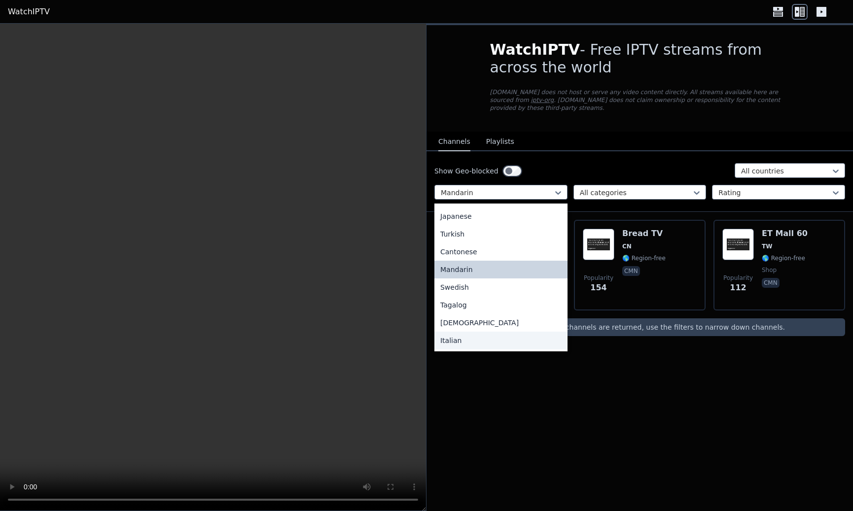
click at [470, 337] on div "Italian" at bounding box center [500, 341] width 133 height 18
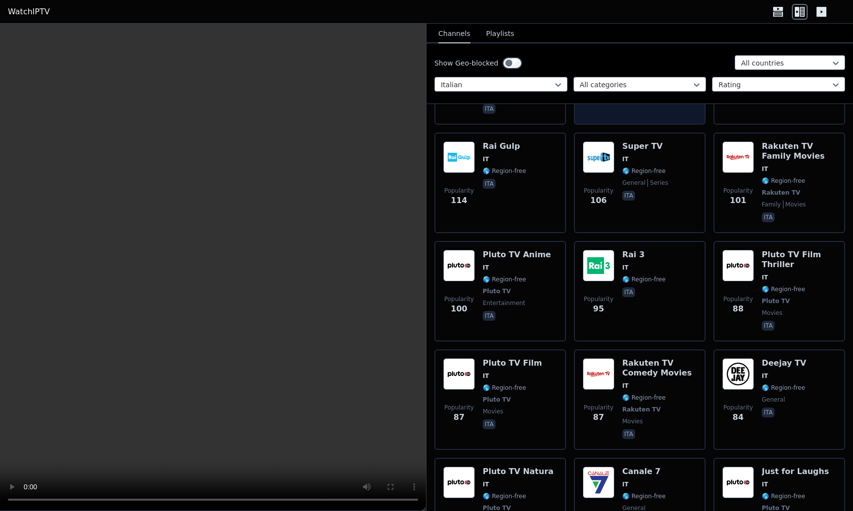
scroll to position [977, 0]
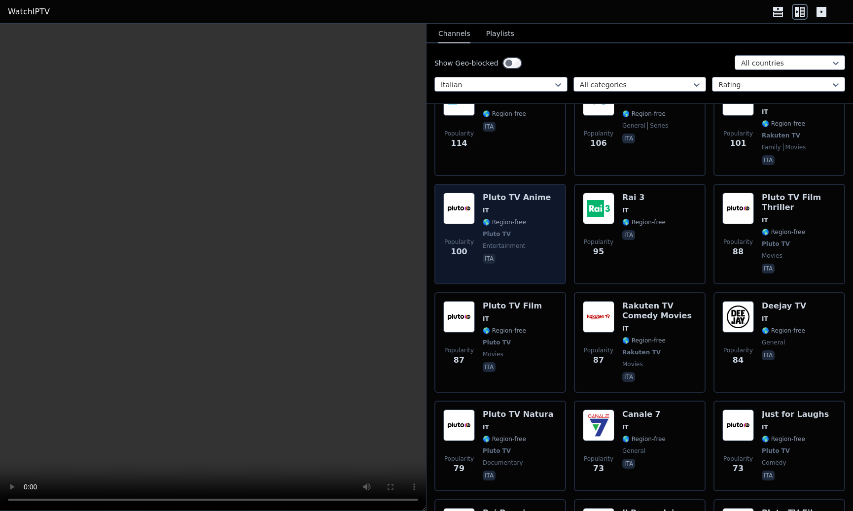
click at [529, 193] on h6 "Pluto TV Anime" at bounding box center [517, 198] width 68 height 10
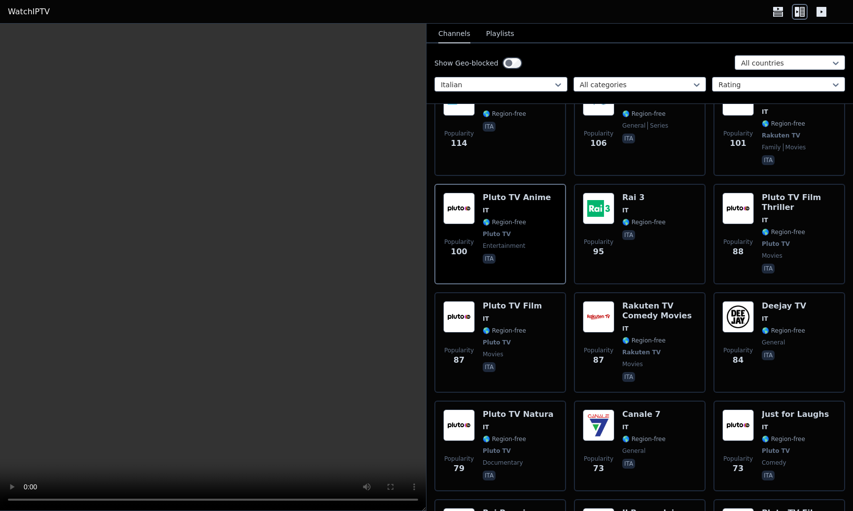
click at [267, 349] on video at bounding box center [213, 268] width 426 height 488
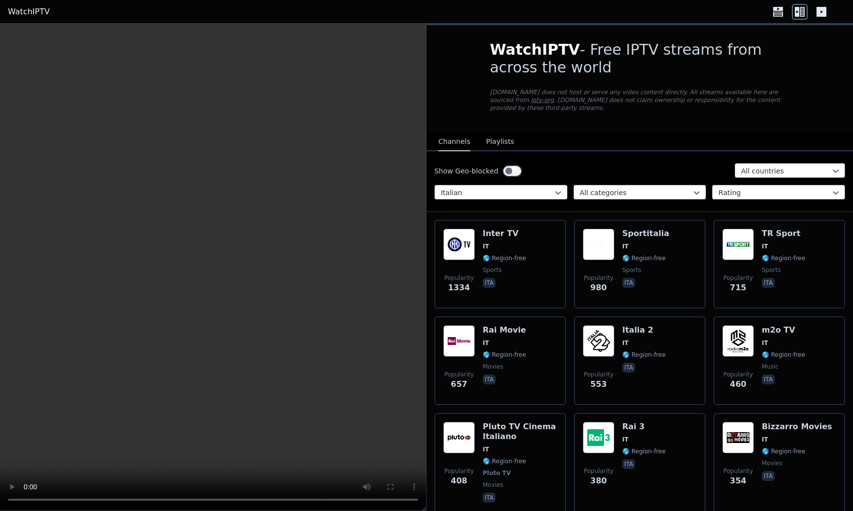
scroll to position [0, 0]
click at [782, 11] on icon at bounding box center [778, 12] width 16 height 16
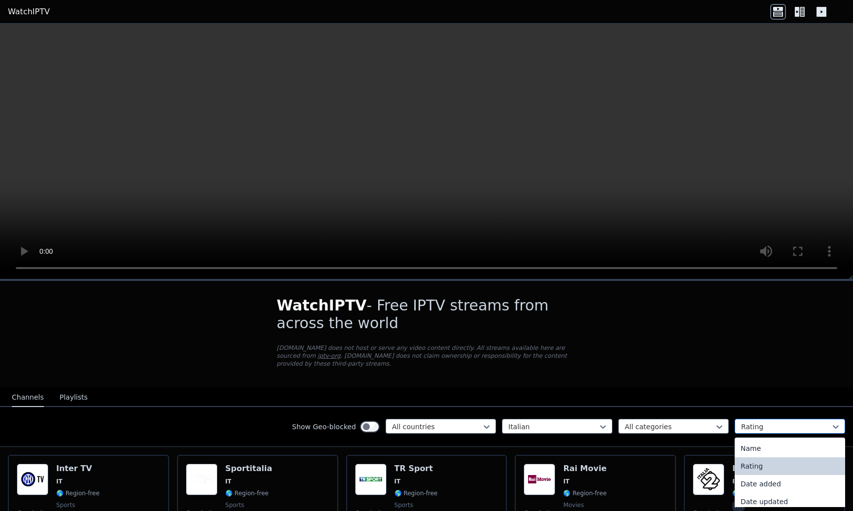
click at [761, 429] on div at bounding box center [786, 427] width 90 height 10
click at [773, 481] on div "Date added" at bounding box center [790, 479] width 110 height 18
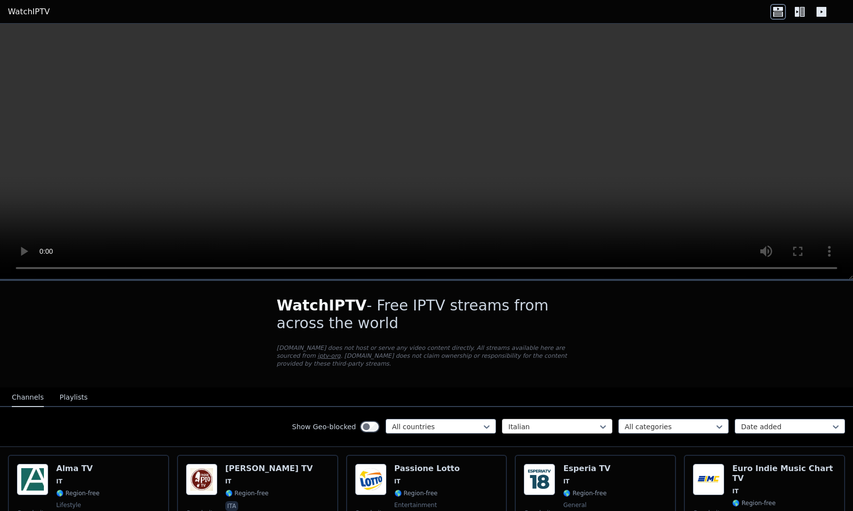
click at [533, 430] on div at bounding box center [553, 427] width 90 height 10
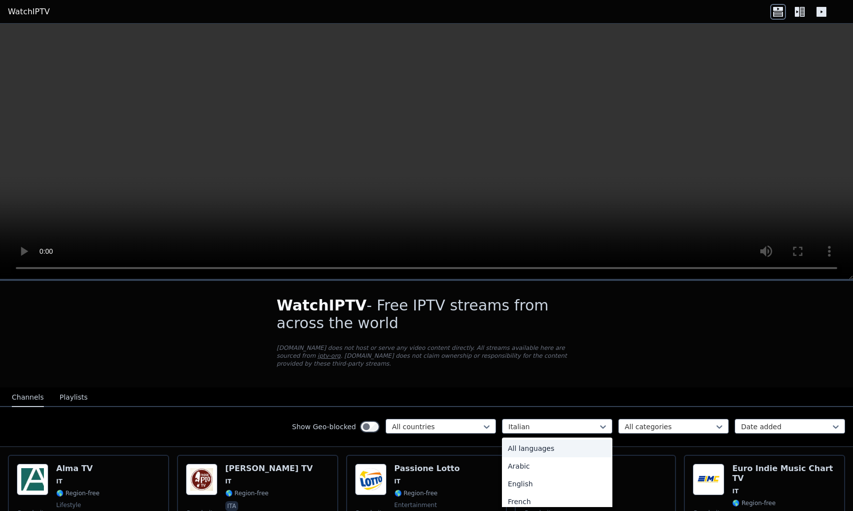
click at [555, 453] on div "All languages" at bounding box center [557, 449] width 110 height 18
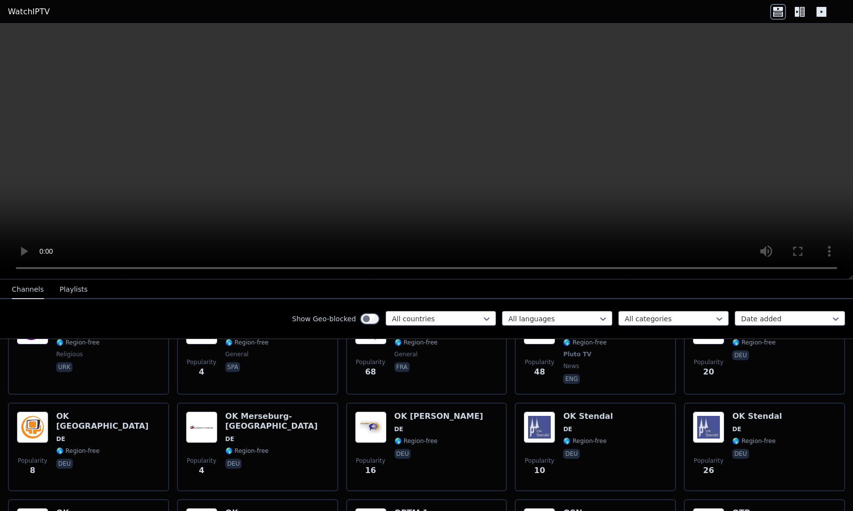
scroll to position [4411, 0]
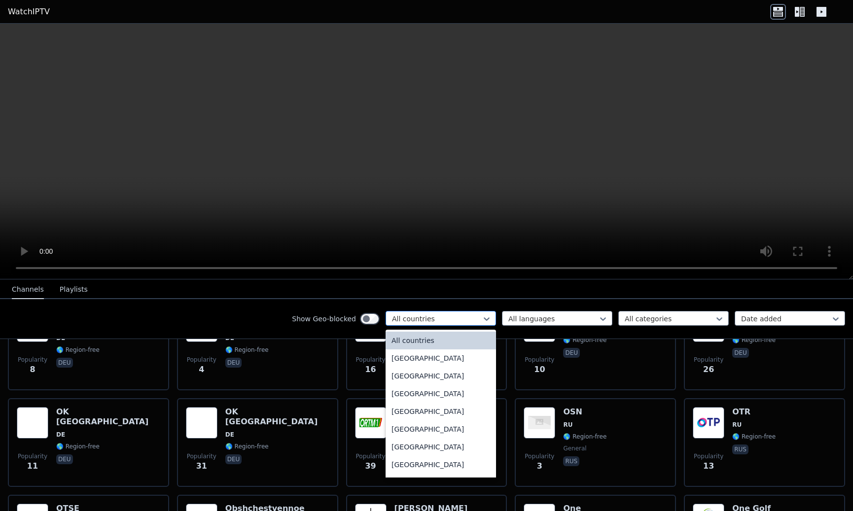
click at [451, 315] on div at bounding box center [437, 319] width 90 height 10
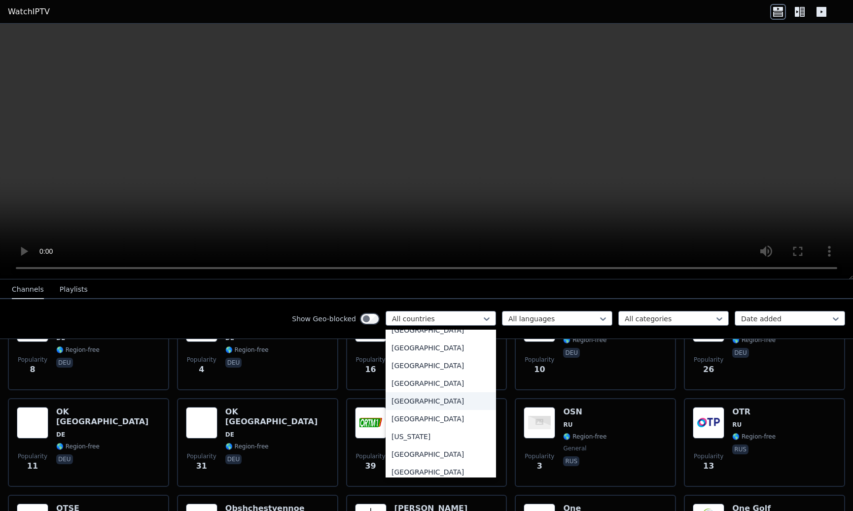
click at [409, 400] on div "[GEOGRAPHIC_DATA]" at bounding box center [441, 401] width 110 height 18
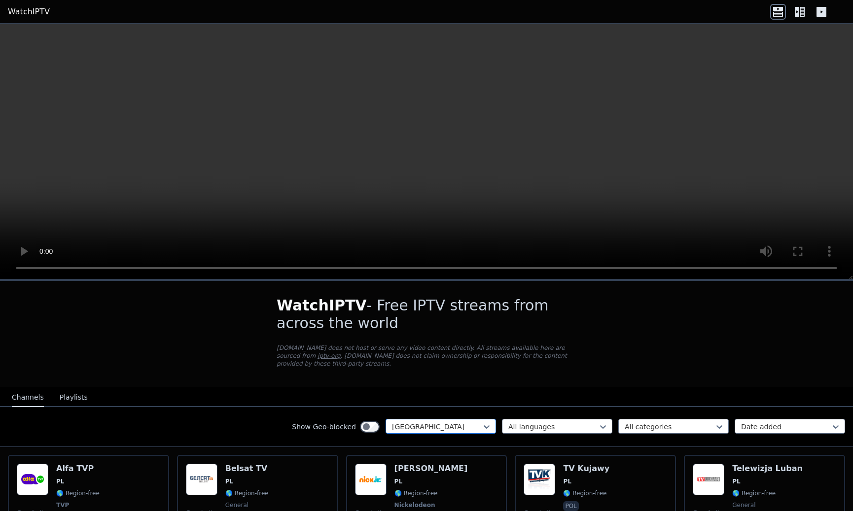
click at [458, 423] on div at bounding box center [437, 427] width 90 height 10
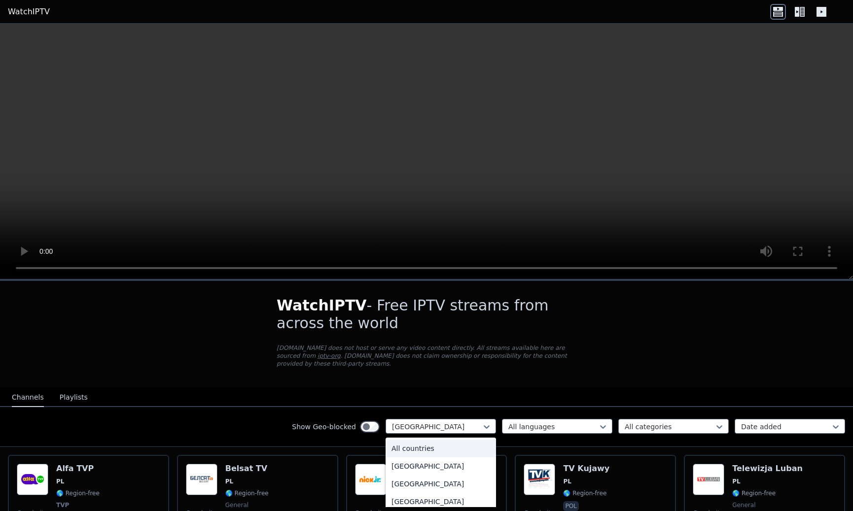
click at [436, 448] on div "All countries" at bounding box center [441, 449] width 110 height 18
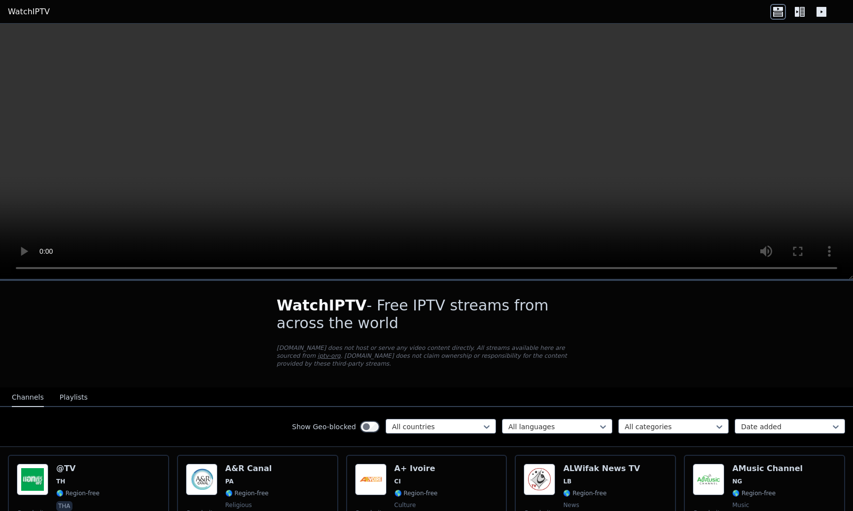
click at [608, 425] on div "All languages All categories Date added" at bounding box center [673, 427] width 343 height 16
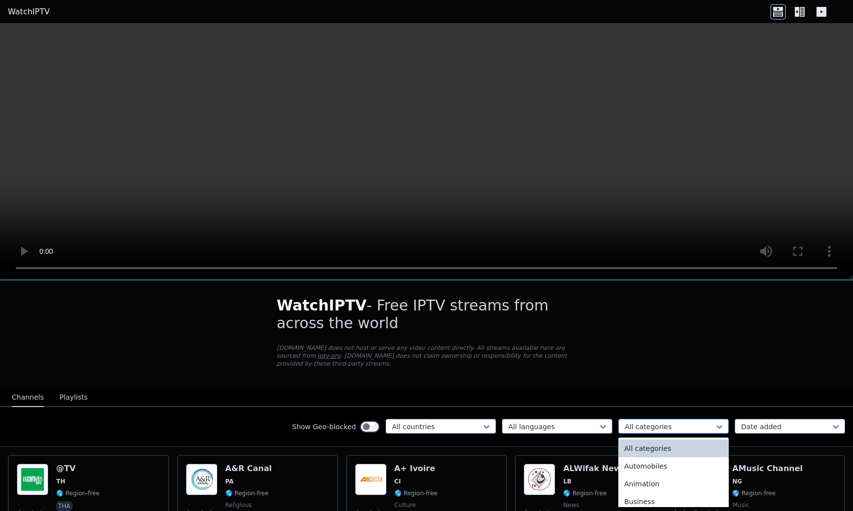
click at [633, 424] on div "All categories" at bounding box center [670, 427] width 90 height 10
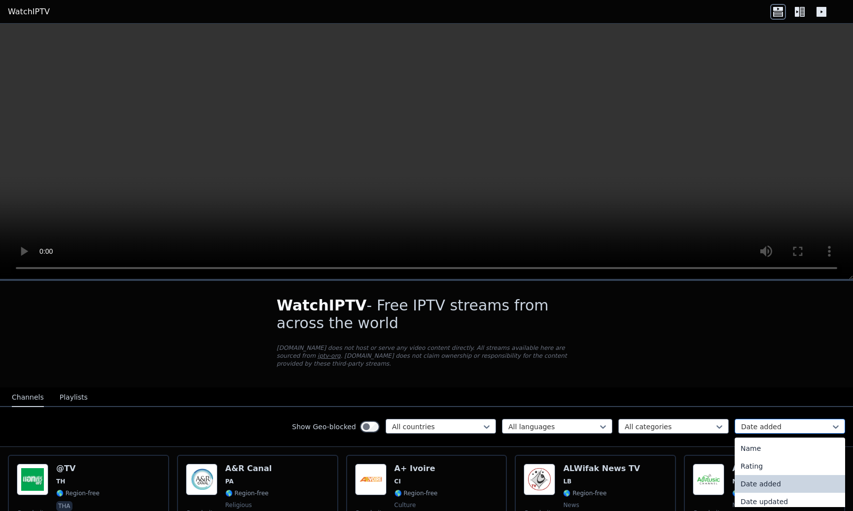
click at [755, 428] on div "Date added" at bounding box center [786, 427] width 90 height 10
click at [754, 451] on div "Name" at bounding box center [790, 449] width 110 height 18
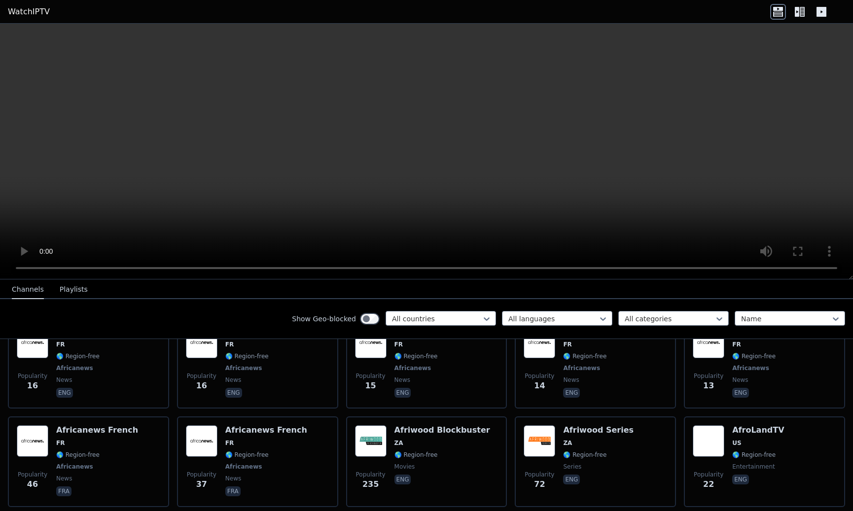
scroll to position [4867, 0]
click at [804, 12] on icon at bounding box center [802, 12] width 5 height 10
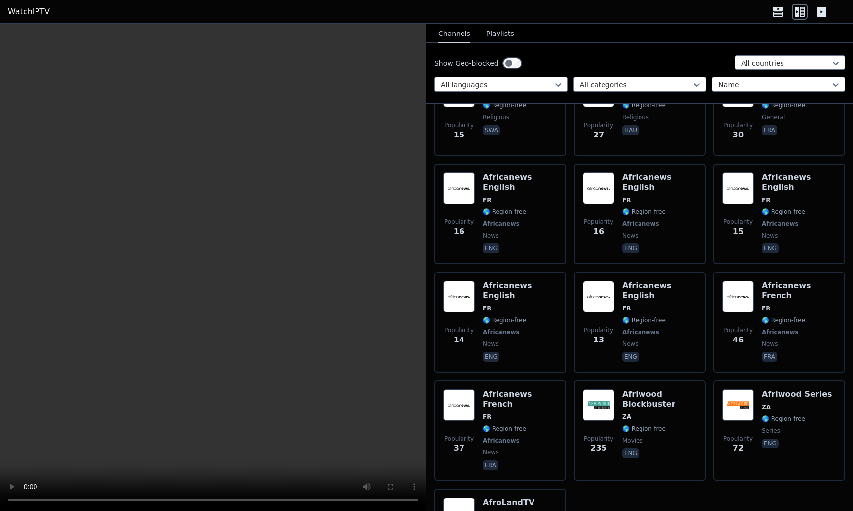
scroll to position [7971, 0]
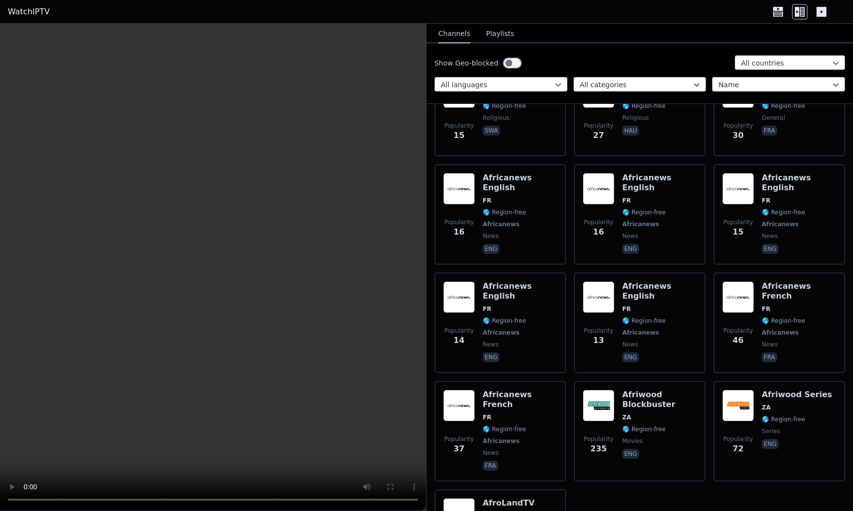
click at [799, 13] on icon at bounding box center [797, 12] width 4 height 10
click at [499, 35] on button "Playlists" at bounding box center [500, 34] width 28 height 19
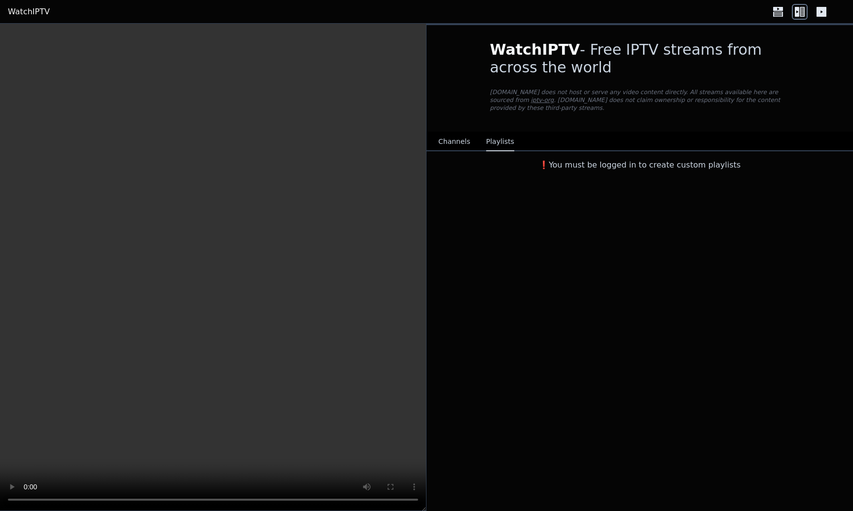
scroll to position [0, 0]
click at [450, 145] on button "Channels" at bounding box center [454, 142] width 32 height 19
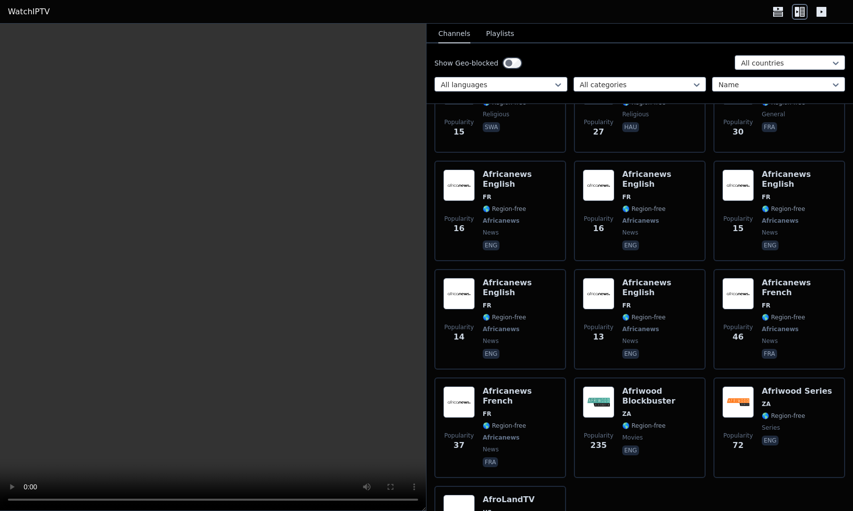
scroll to position [7971, 0]
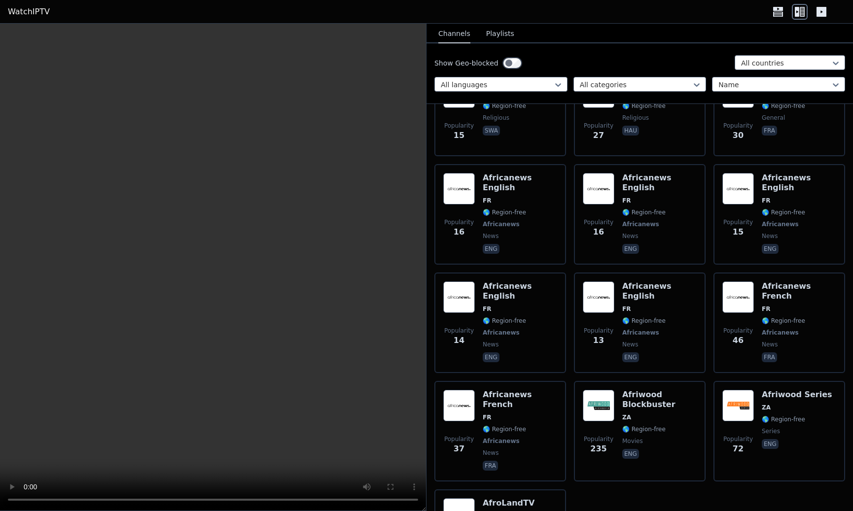
click at [781, 11] on icon at bounding box center [778, 12] width 16 height 16
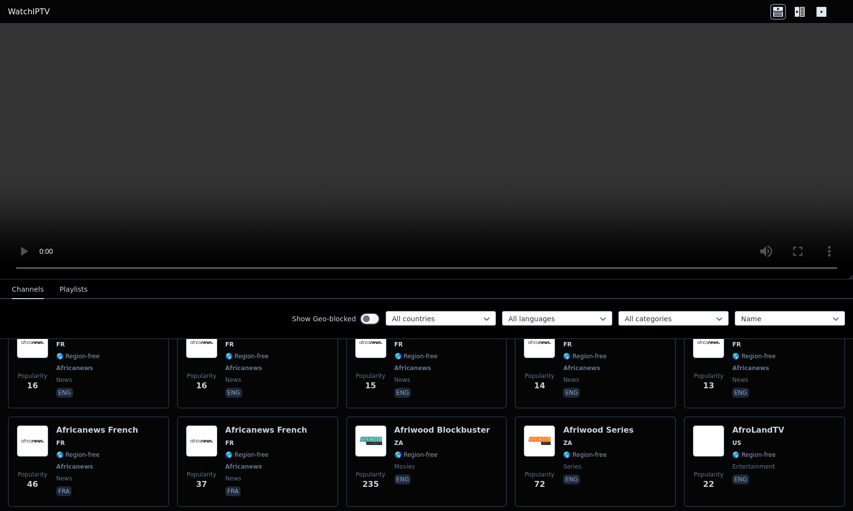
scroll to position [4867, 0]
drag, startPoint x: 827, startPoint y: 486, endPoint x: 791, endPoint y: 483, distance: 36.2
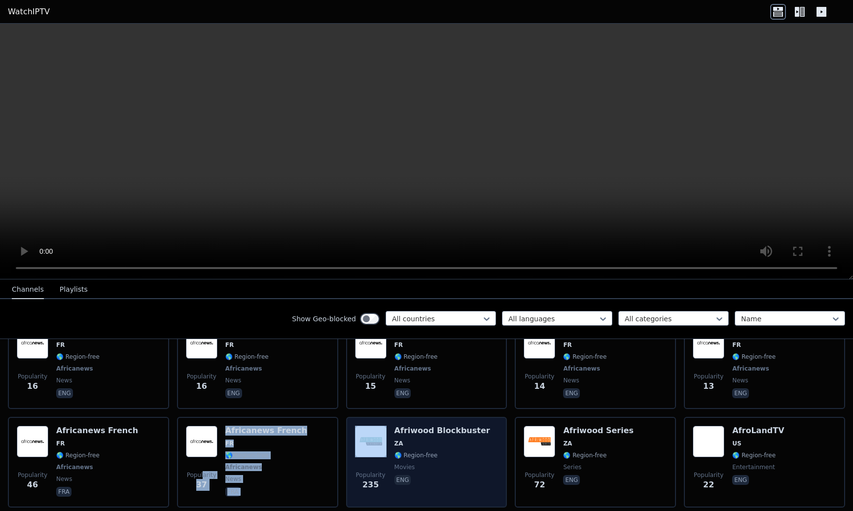
scroll to position [4866, 0]
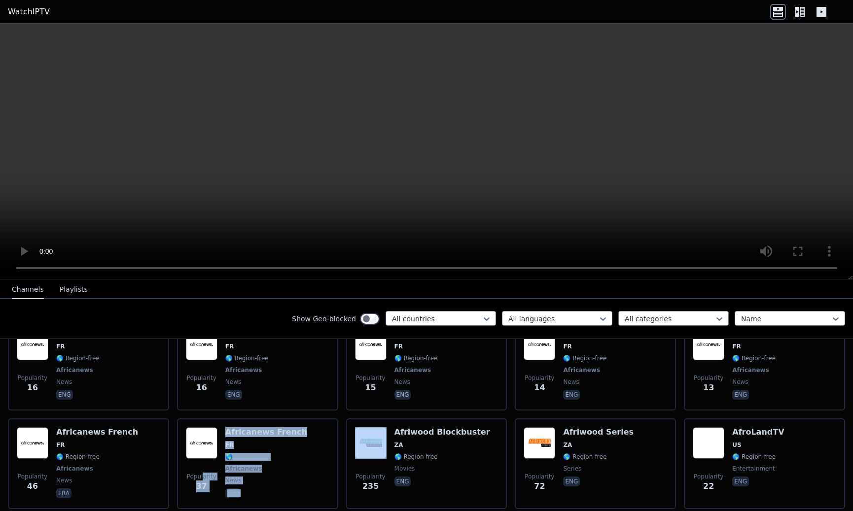
drag, startPoint x: 201, startPoint y: 434, endPoint x: 339, endPoint y: 411, distance: 140.0
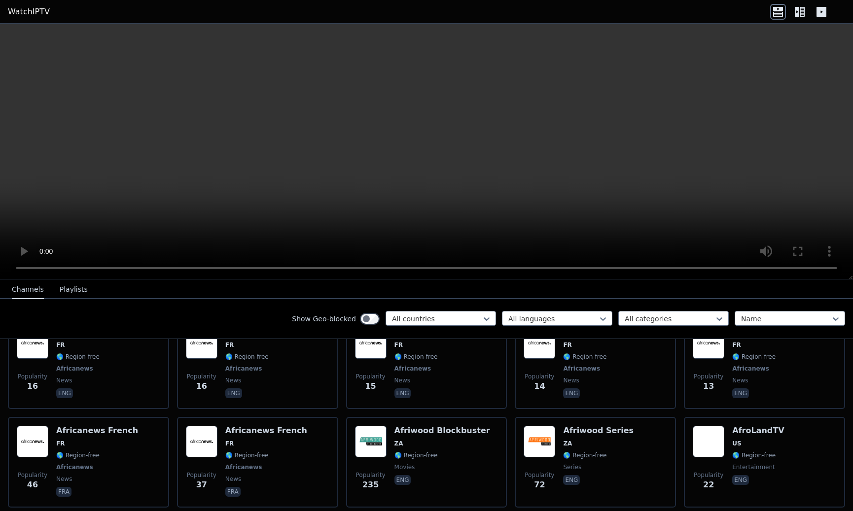
click at [824, 13] on icon at bounding box center [821, 12] width 10 height 10
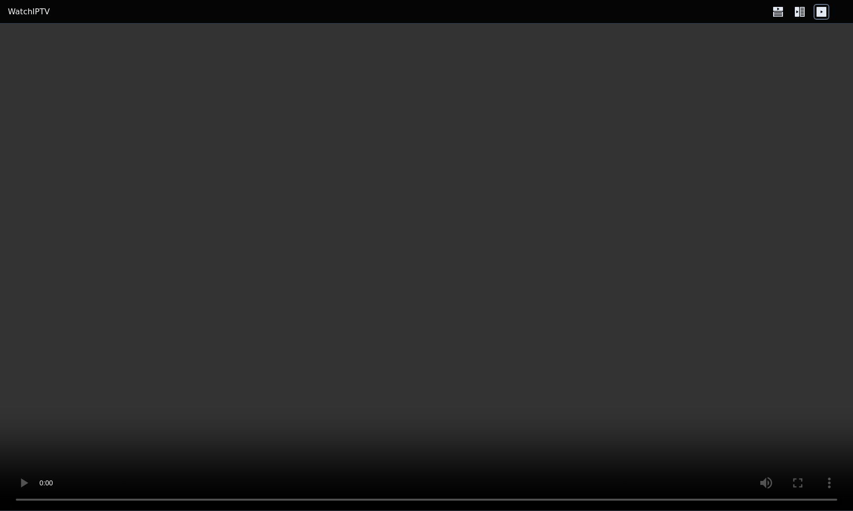
click at [779, 11] on icon at bounding box center [778, 12] width 16 height 16
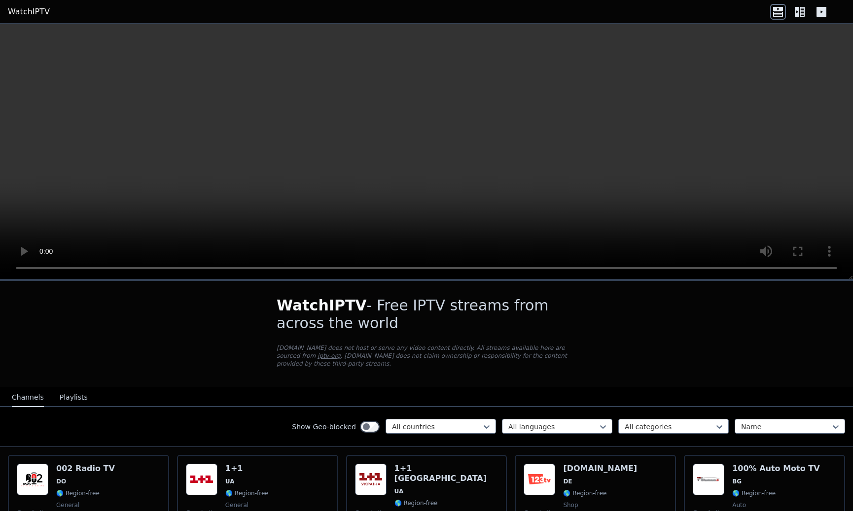
scroll to position [38, 0]
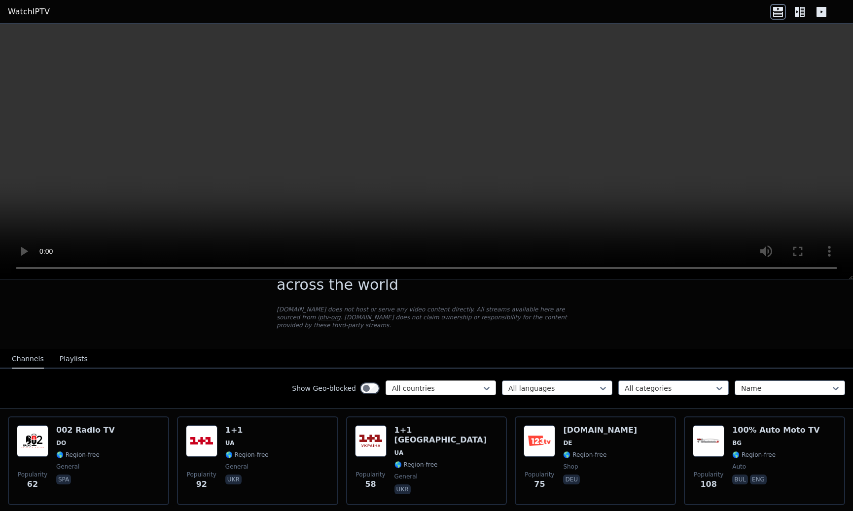
click at [472, 386] on div at bounding box center [437, 389] width 90 height 10
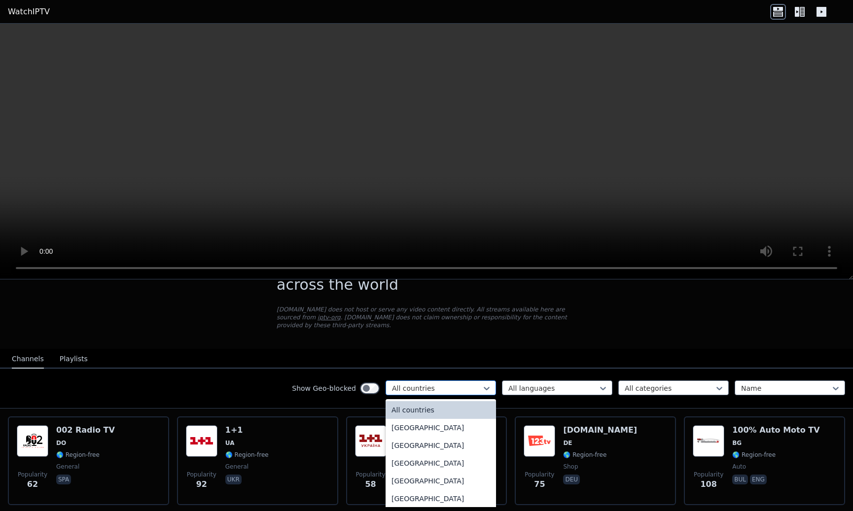
click at [471, 391] on div at bounding box center [437, 389] width 90 height 10
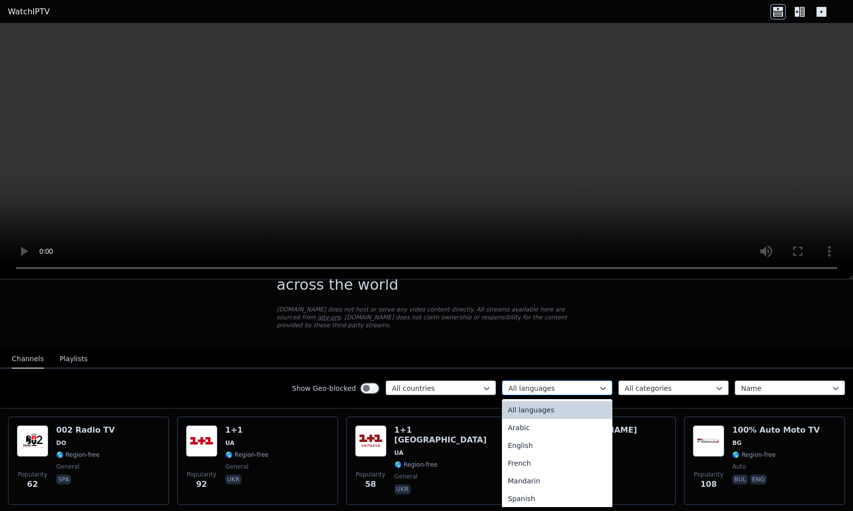
click at [532, 390] on div "All languages" at bounding box center [553, 389] width 90 height 10
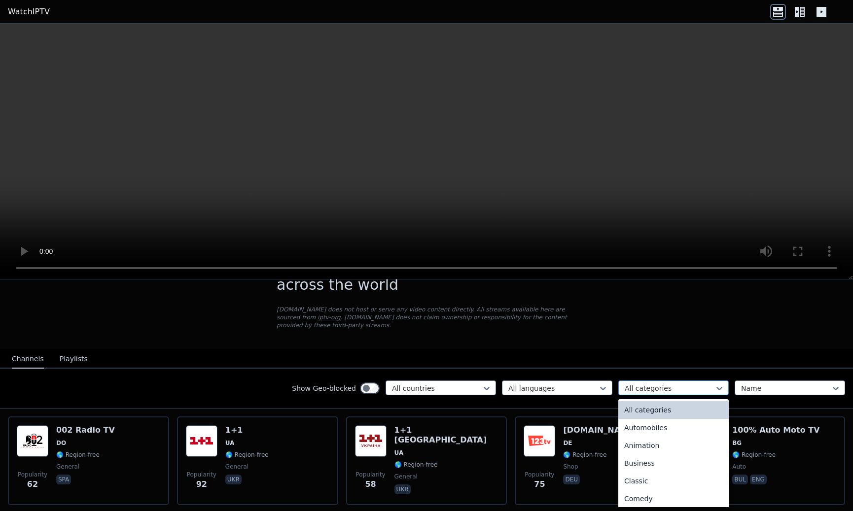
click at [635, 389] on div "All categories" at bounding box center [670, 389] width 90 height 10
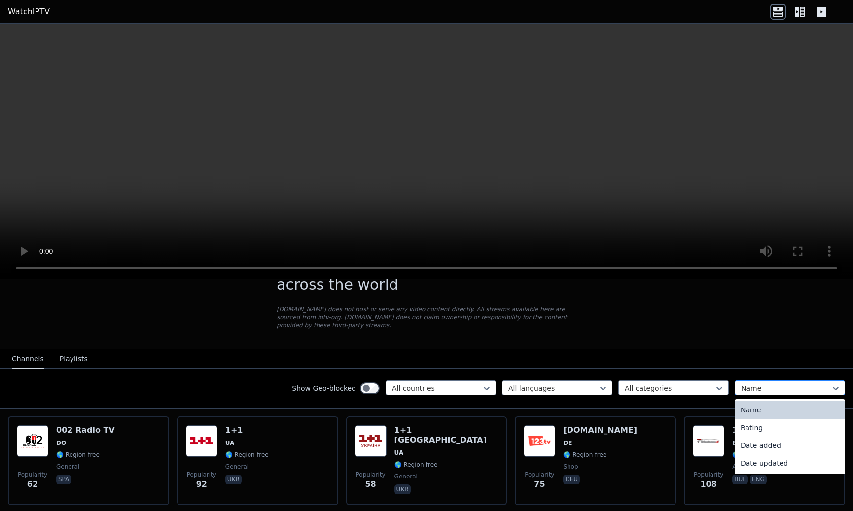
click at [773, 384] on div at bounding box center [786, 389] width 90 height 10
click at [771, 461] on div "Date updated" at bounding box center [790, 464] width 110 height 18
